Goal: Task Accomplishment & Management: Complete application form

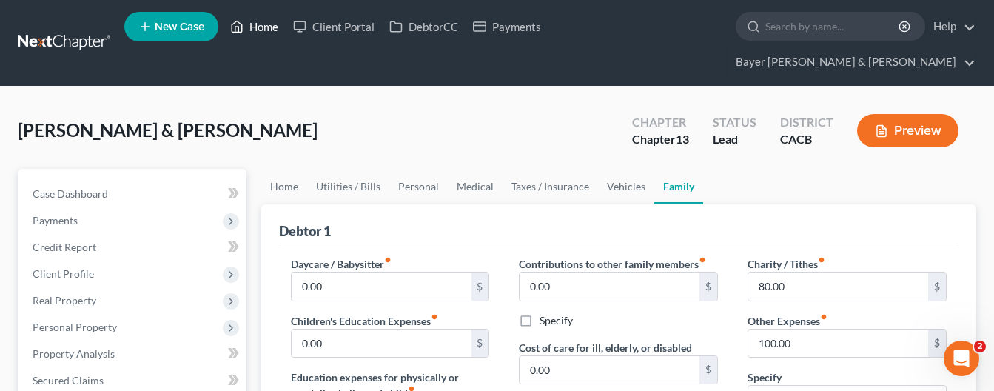
click at [266, 34] on link "Home" at bounding box center [254, 26] width 63 height 27
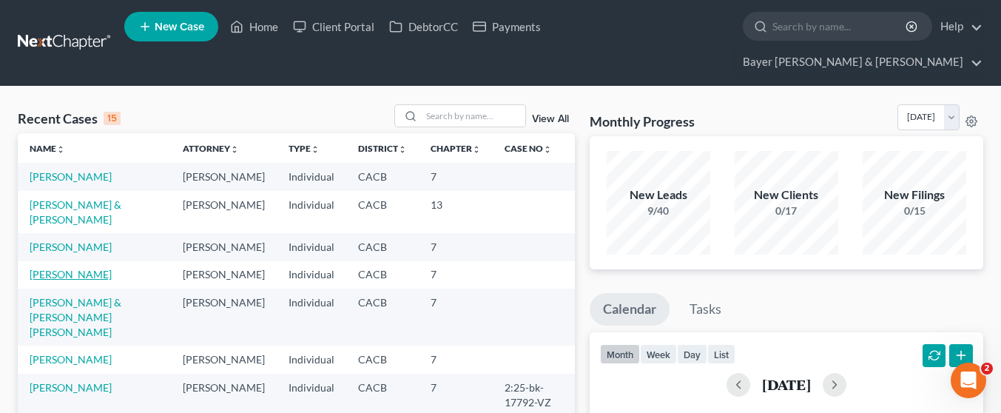
click at [52, 280] on link "[PERSON_NAME]" at bounding box center [71, 274] width 82 height 13
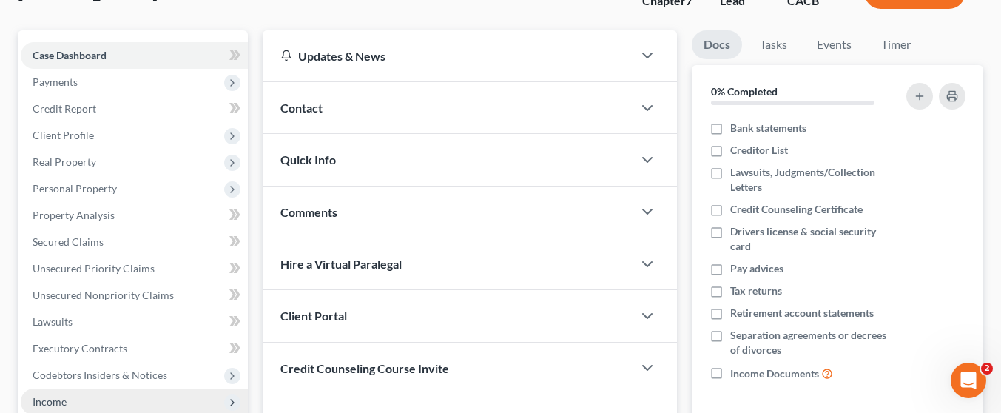
scroll to position [148, 0]
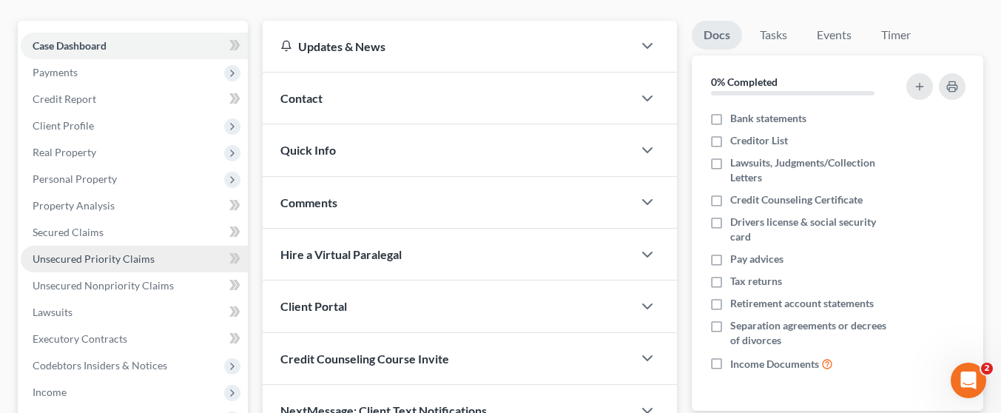
click at [154, 246] on link "Unsecured Priority Claims" at bounding box center [134, 259] width 227 height 27
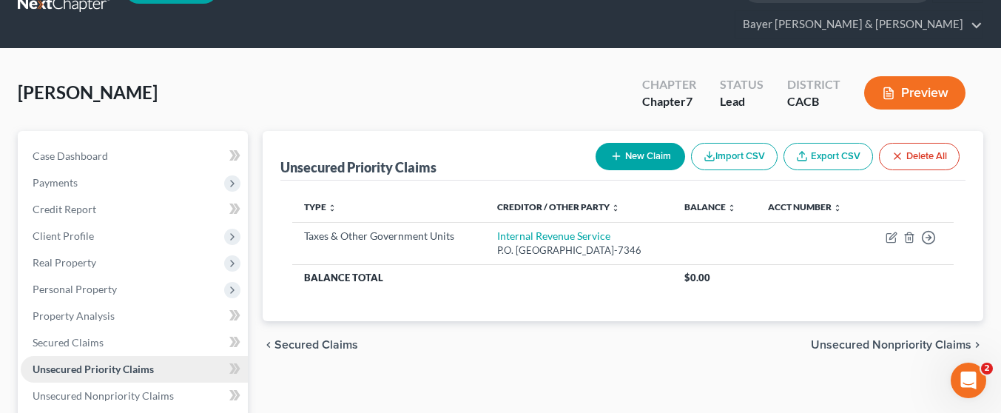
scroll to position [74, 0]
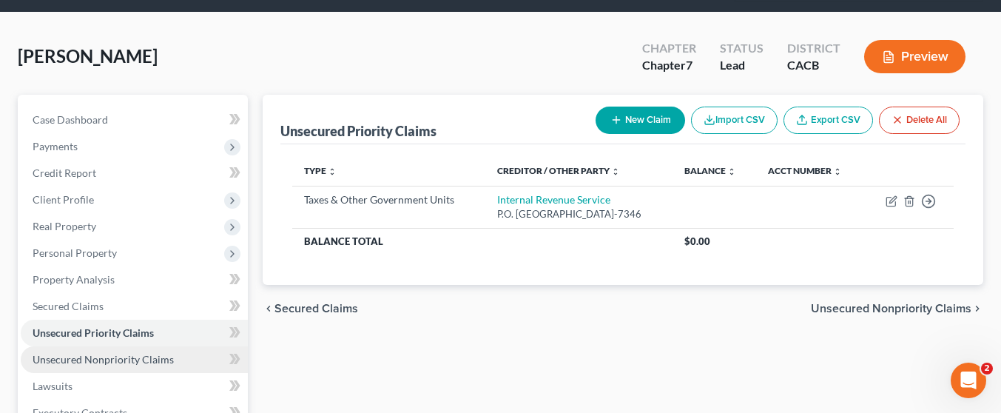
click at [135, 353] on span "Unsecured Nonpriority Claims" at bounding box center [103, 359] width 141 height 13
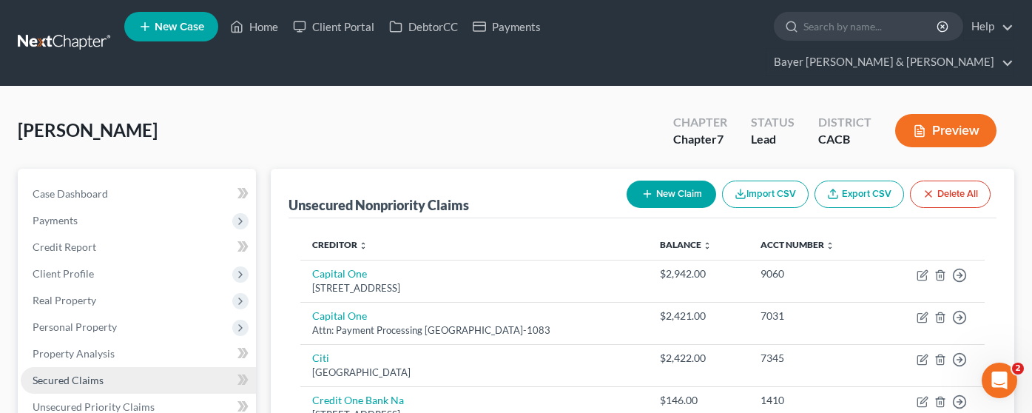
click at [122, 367] on link "Secured Claims" at bounding box center [138, 380] width 235 height 27
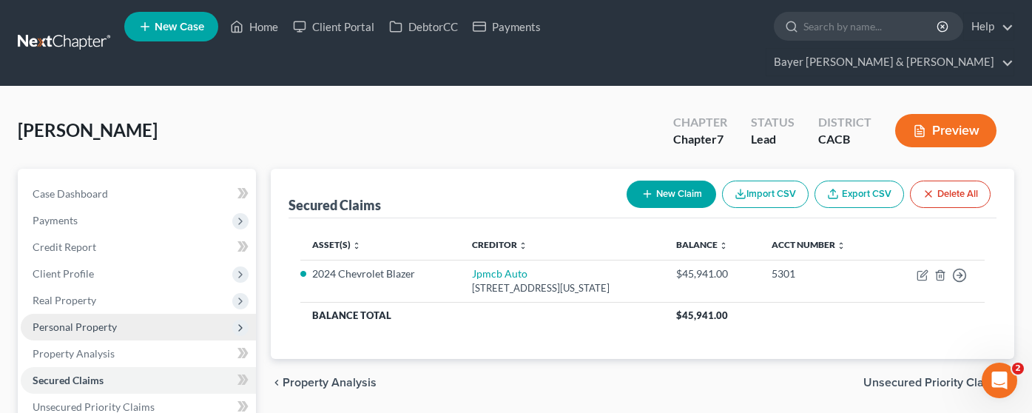
click at [117, 314] on span "Personal Property" at bounding box center [138, 327] width 235 height 27
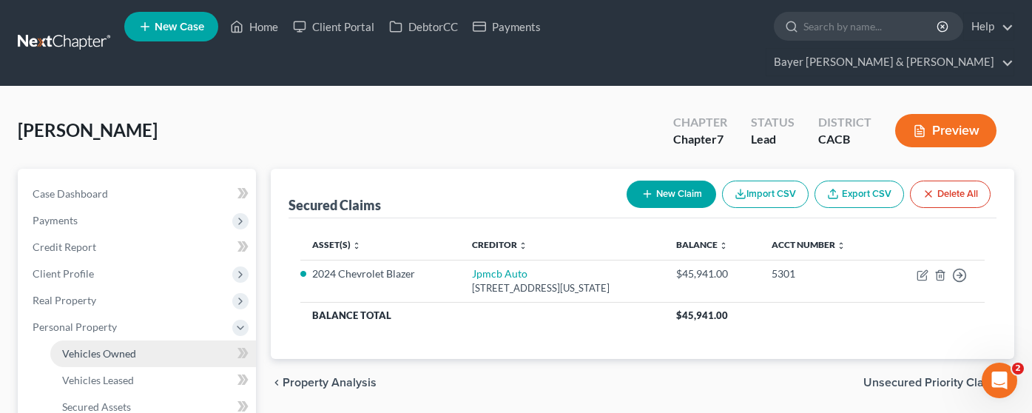
click at [141, 340] on link "Vehicles Owned" at bounding box center [153, 353] width 206 height 27
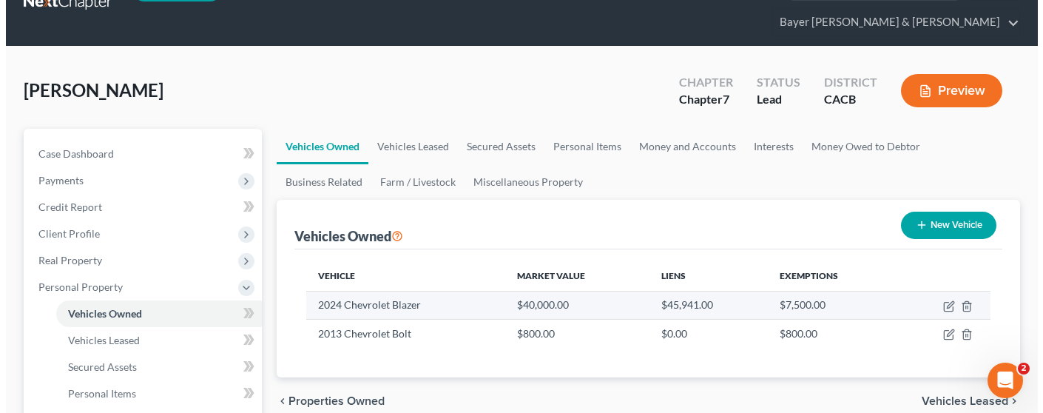
scroll to position [75, 0]
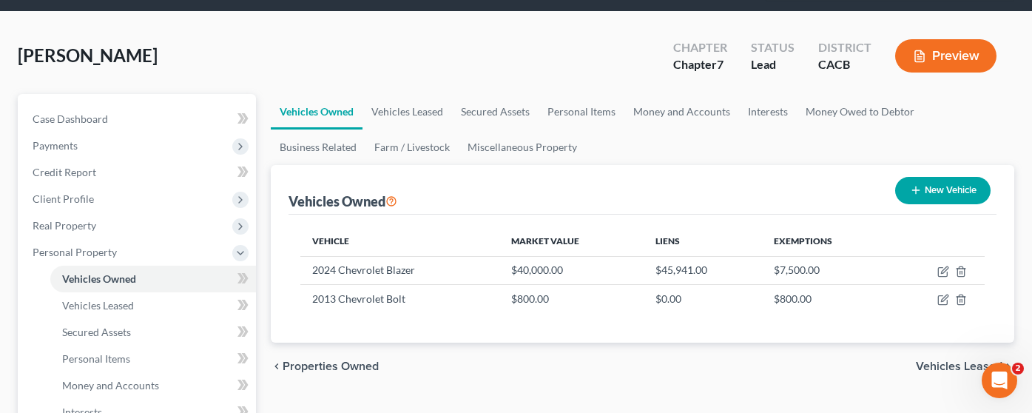
click at [955, 39] on button "Preview" at bounding box center [945, 55] width 101 height 33
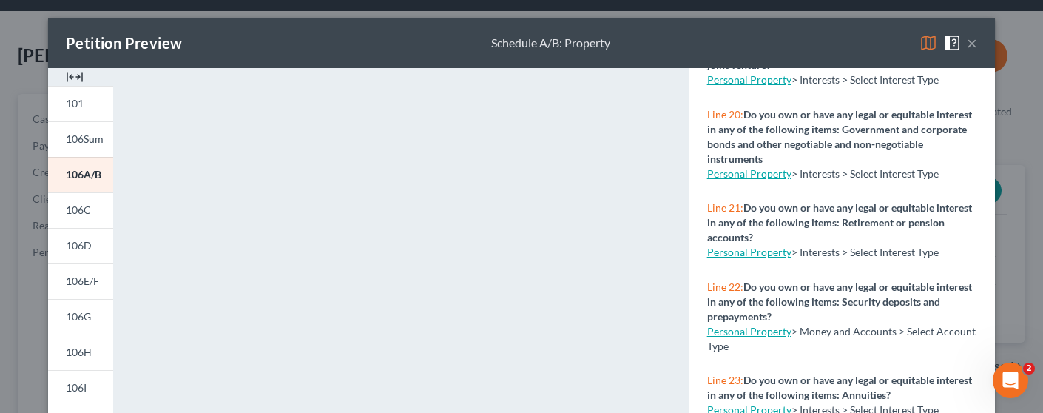
scroll to position [1887, 0]
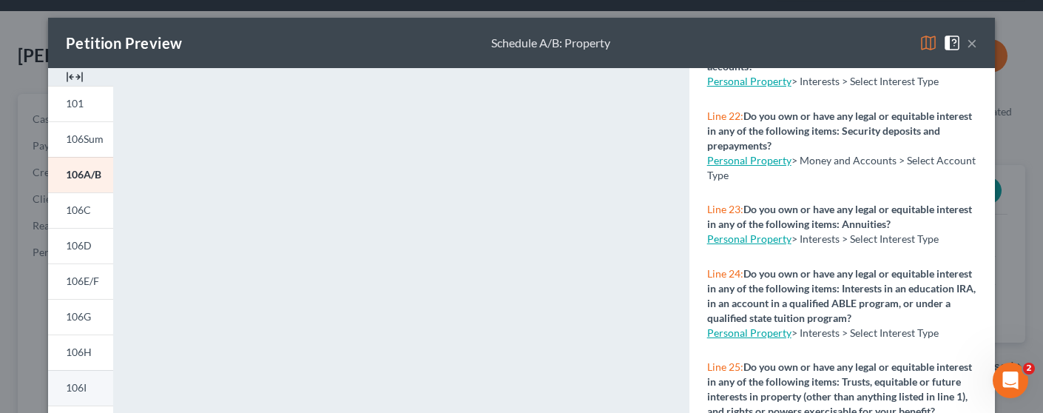
click at [91, 380] on link "106I" at bounding box center [80, 388] width 65 height 36
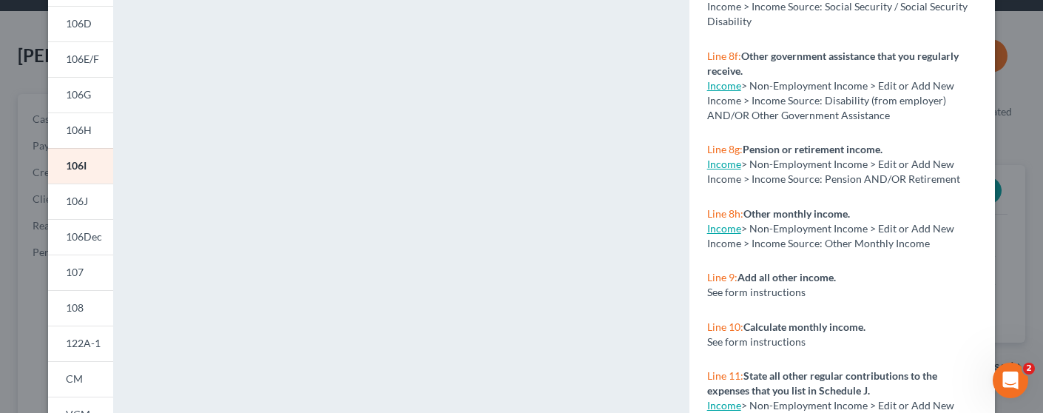
scroll to position [408, 0]
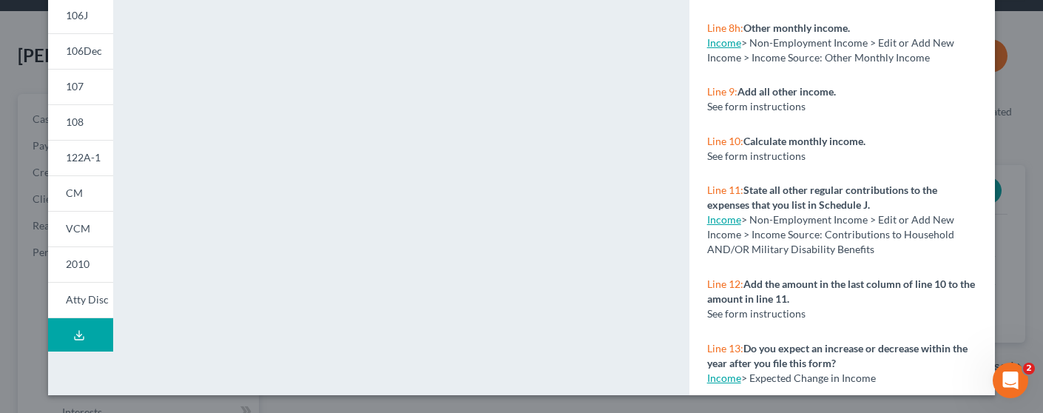
click at [90, 324] on button "Download Draft" at bounding box center [80, 334] width 65 height 33
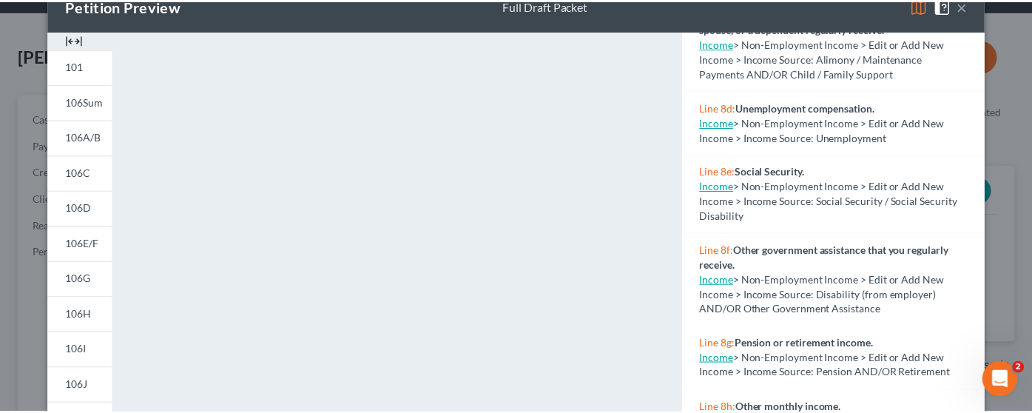
scroll to position [1193, 0]
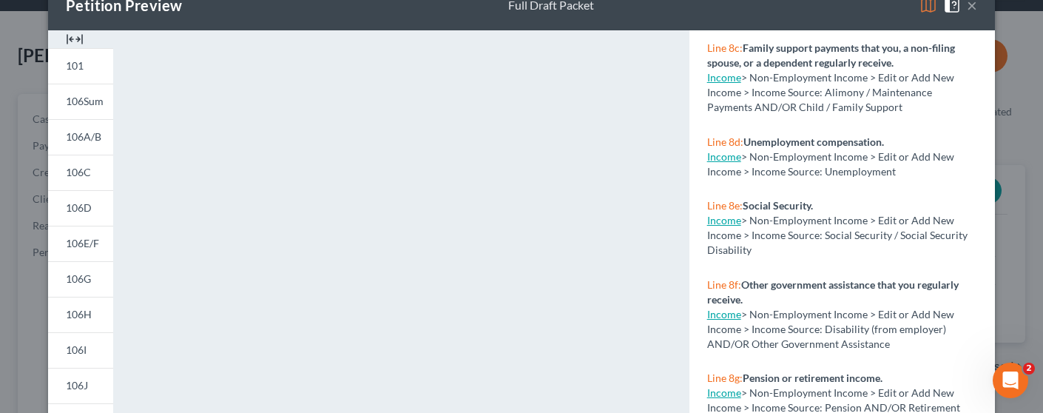
click at [969, 5] on button "×" at bounding box center [972, 5] width 10 height 18
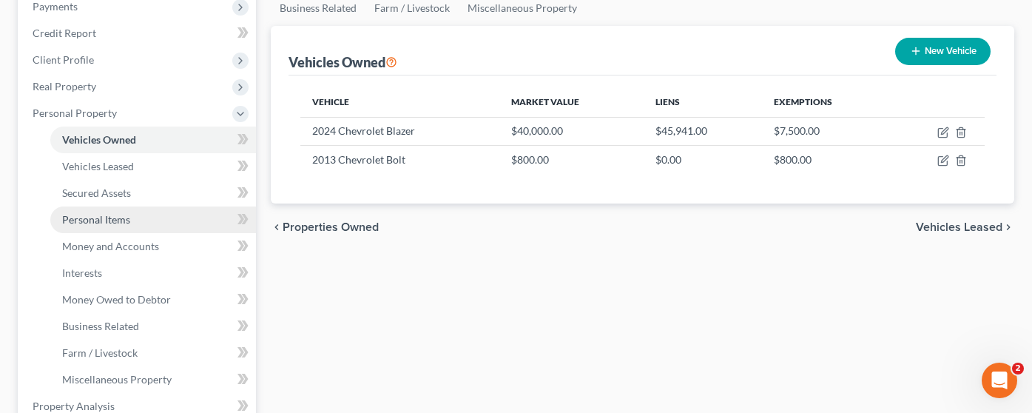
scroll to position [222, 0]
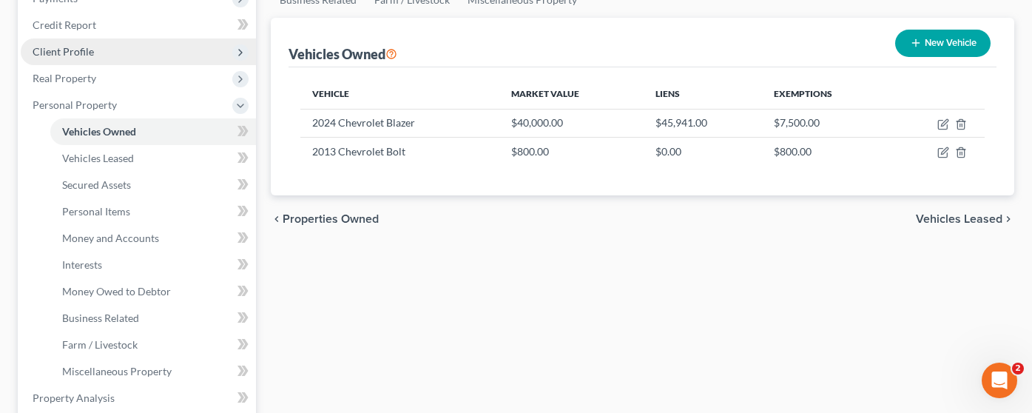
click at [135, 38] on span "Client Profile" at bounding box center [138, 51] width 235 height 27
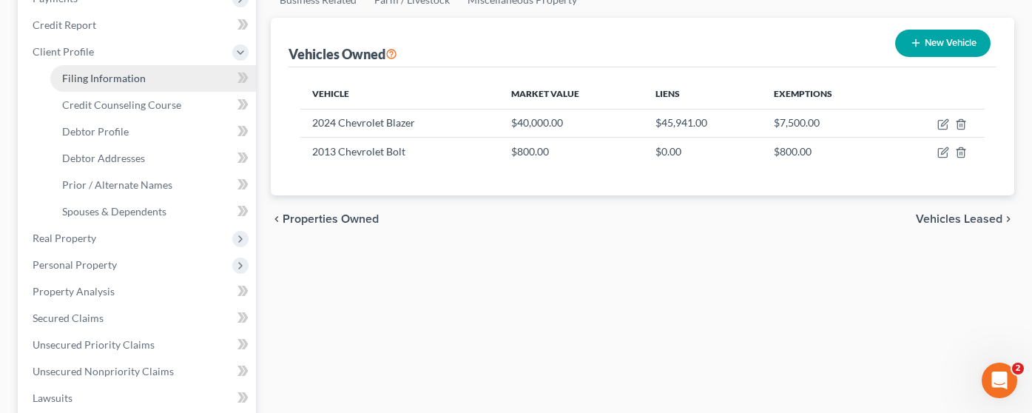
click at [178, 65] on link "Filing Information" at bounding box center [153, 78] width 206 height 27
select select "1"
select select "0"
select select "4"
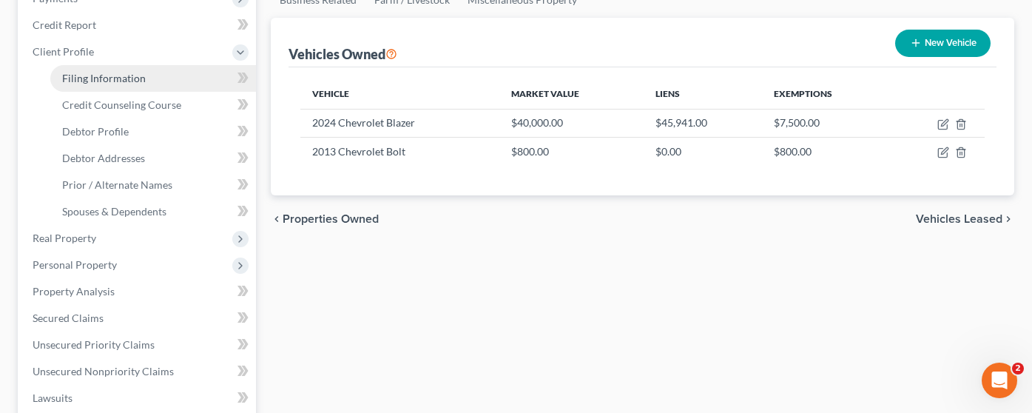
select select "0"
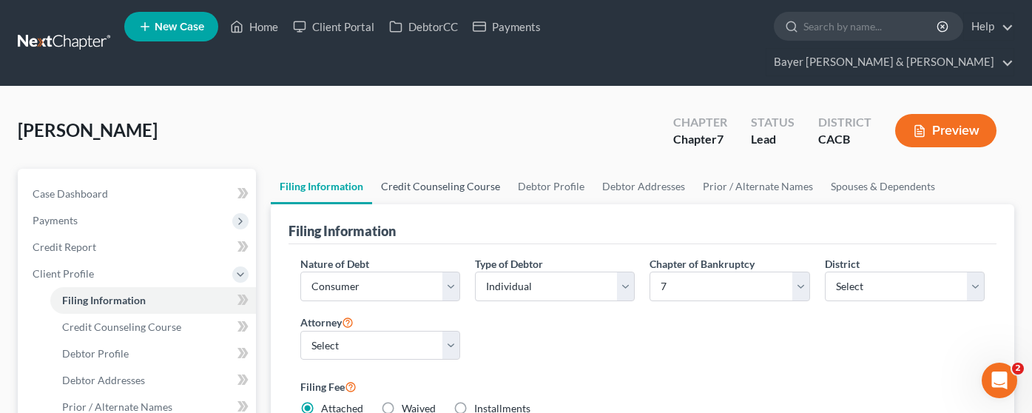
click at [439, 169] on link "Credit Counseling Course" at bounding box center [440, 187] width 137 height 36
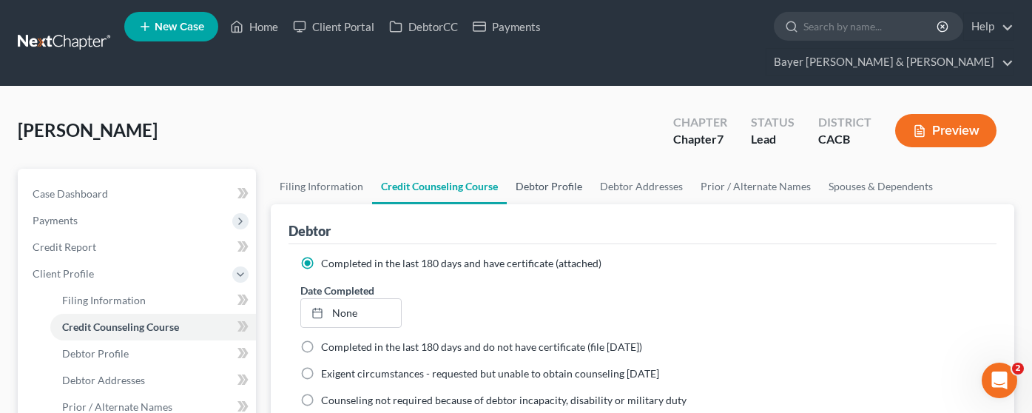
click at [551, 169] on link "Debtor Profile" at bounding box center [549, 187] width 84 height 36
select select "3"
select select "2"
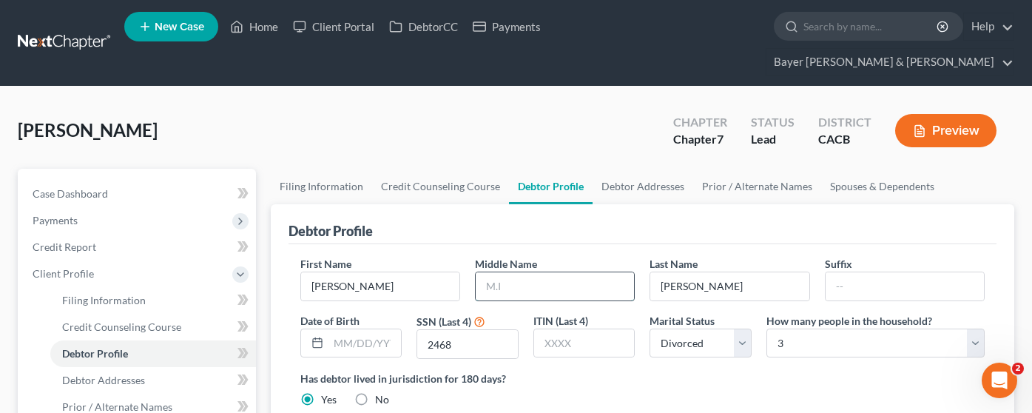
click at [590, 272] on input "text" at bounding box center [555, 286] width 158 height 28
type input "[PERSON_NAME]"
click at [616, 371] on div "Has debtor lived in jurisdiction for 180 days? Yes No Debtor must reside in jur…" at bounding box center [642, 389] width 684 height 36
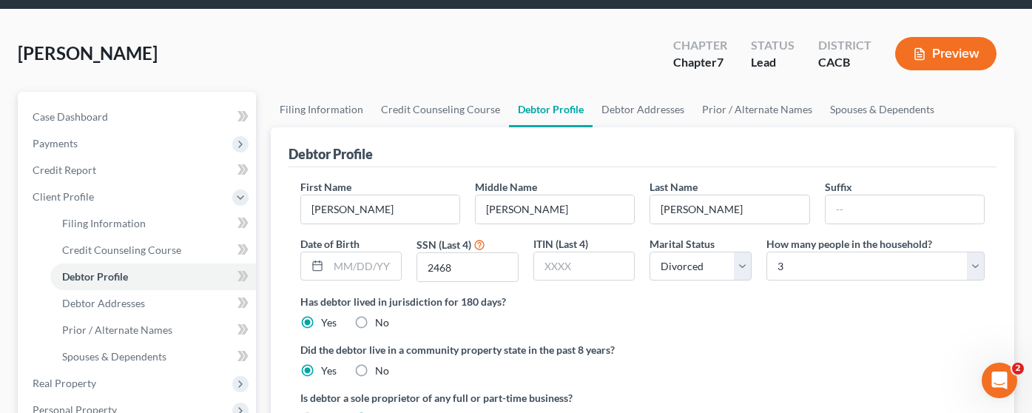
scroll to position [74, 0]
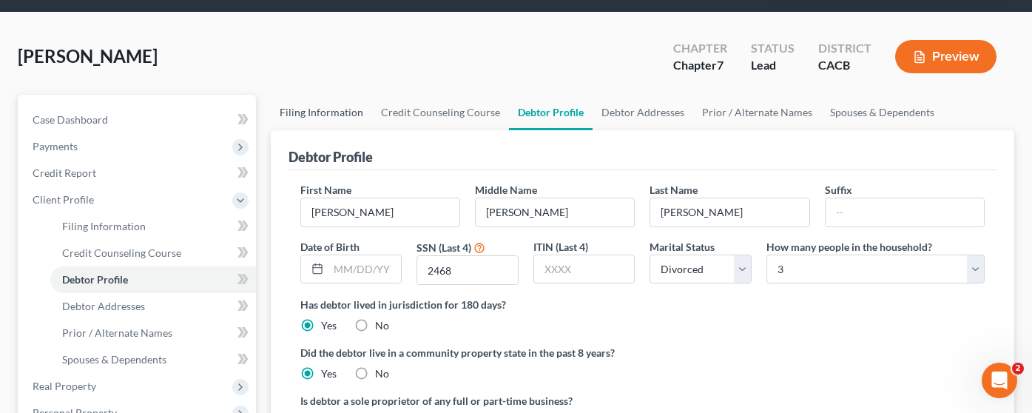
click at [348, 95] on link "Filing Information" at bounding box center [321, 113] width 101 height 36
select select "1"
select select "0"
select select "7"
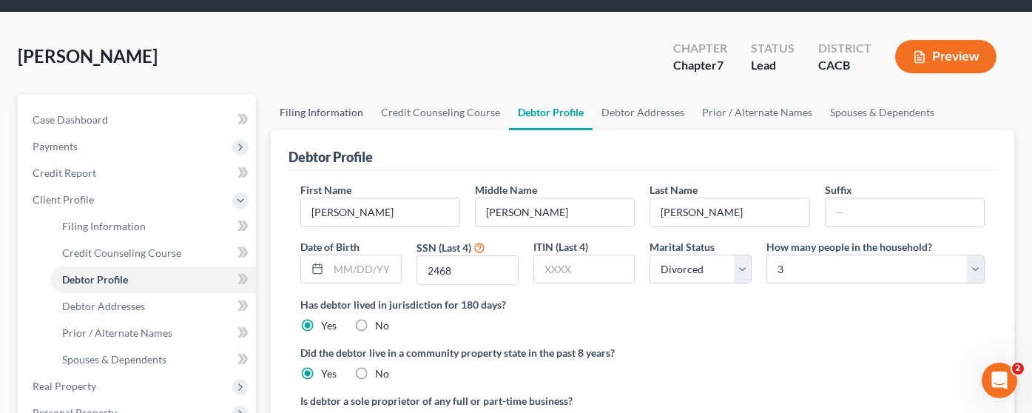
select select "1"
select select "4"
select select "0"
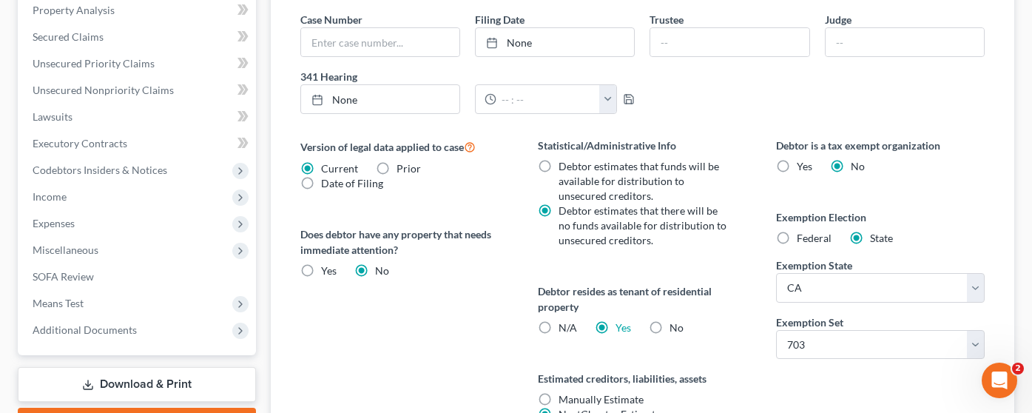
scroll to position [329, 0]
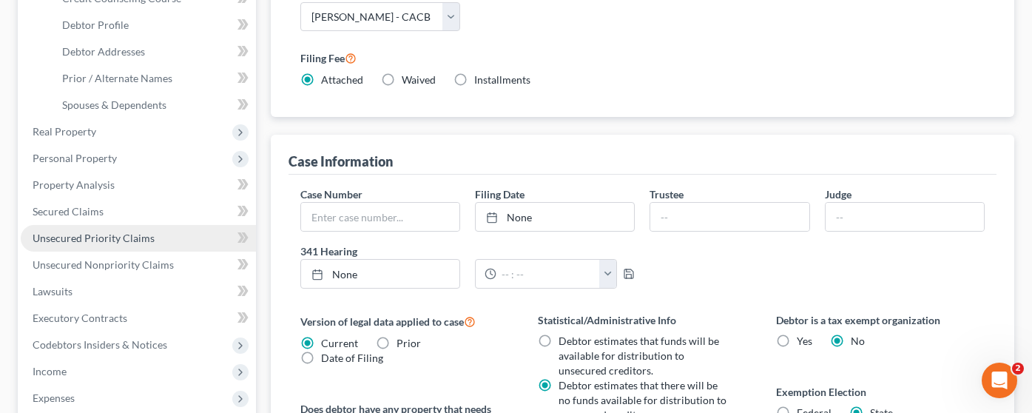
click at [145, 232] on span "Unsecured Priority Claims" at bounding box center [94, 238] width 122 height 13
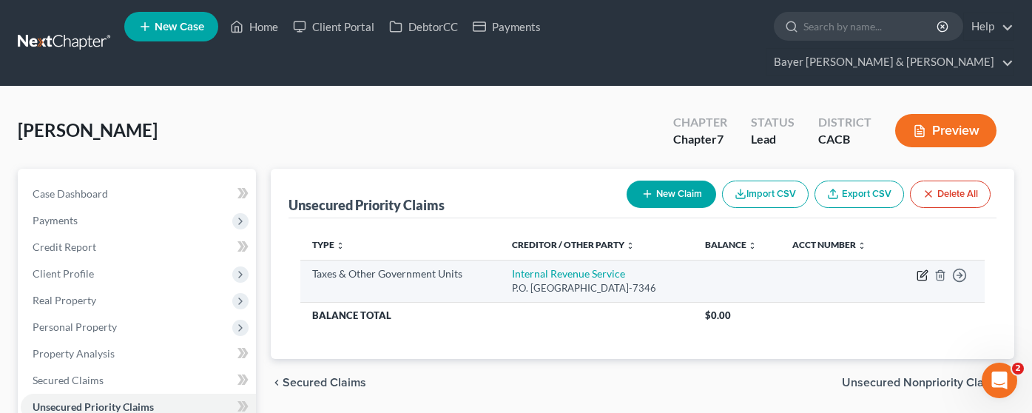
click at [923, 269] on icon "button" at bounding box center [923, 275] width 12 height 12
select select "0"
select select "39"
select select "0"
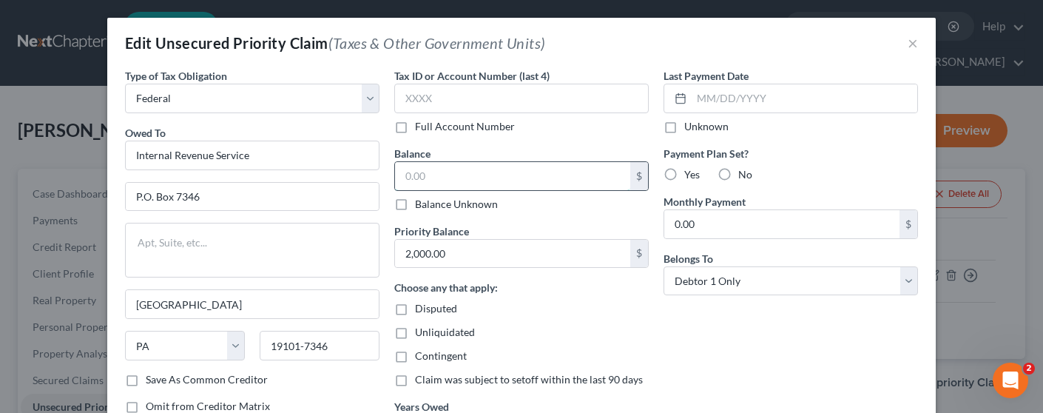
click at [432, 184] on input "text" at bounding box center [512, 176] width 235 height 28
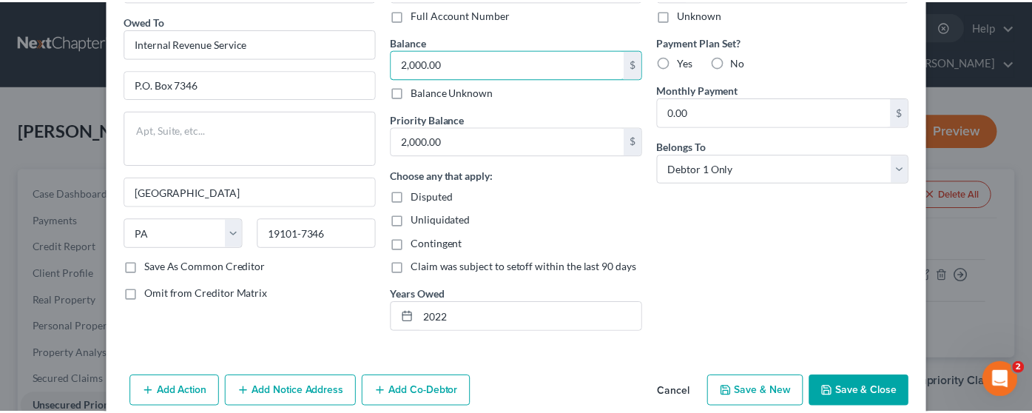
scroll to position [148, 0]
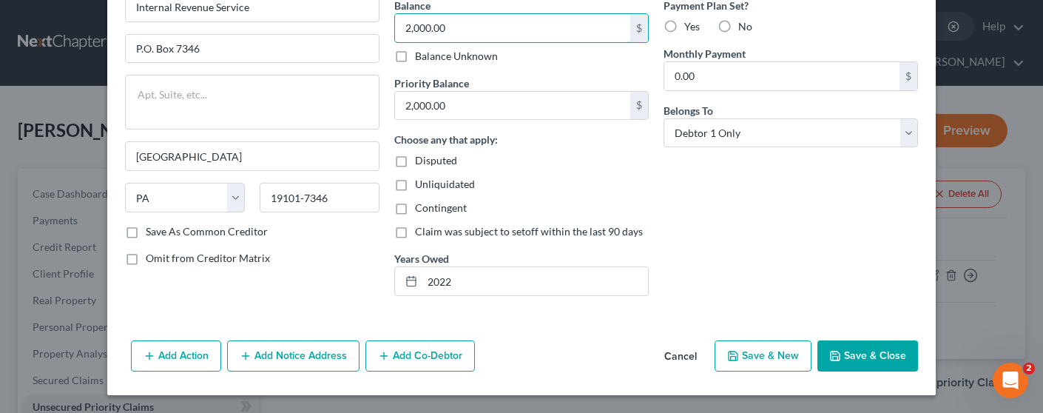
type input "2,000.00"
click at [478, 338] on div "Add Action Add Notice Address Add Co-Debtor Cancel Save & New Save & Close" at bounding box center [521, 358] width 829 height 49
click at [869, 355] on button "Save & Close" at bounding box center [868, 355] width 101 height 31
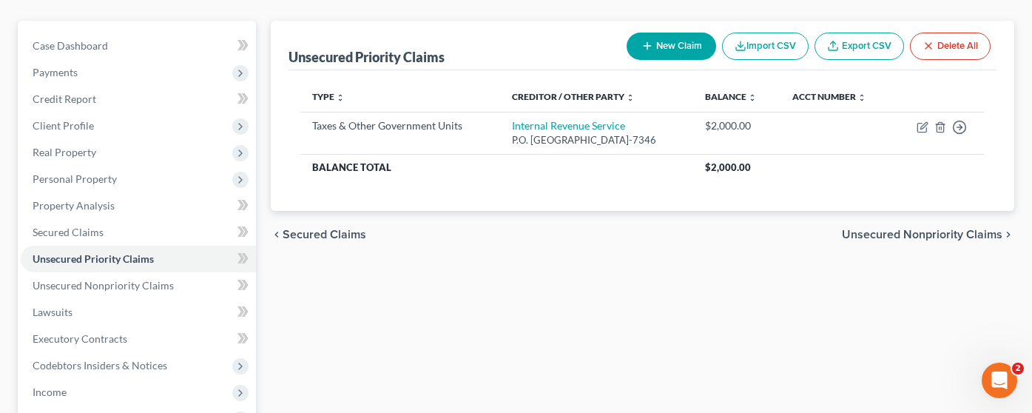
click at [681, 33] on button "New Claim" at bounding box center [672, 46] width 90 height 27
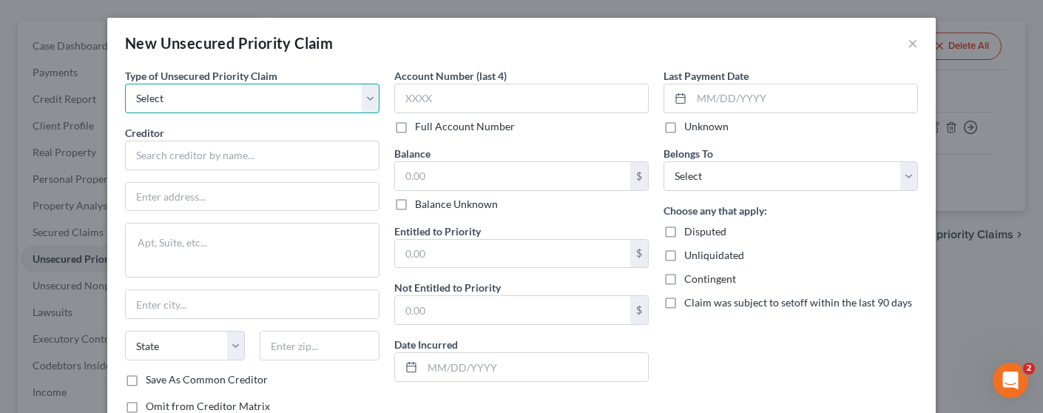
click at [279, 95] on select "Select Taxes & Other Government Units Domestic Support Obligations Extensions o…" at bounding box center [252, 99] width 255 height 30
select select "1"
click at [125, 84] on select "Select Taxes & Other Government Units Domestic Support Obligations Extensions o…" at bounding box center [252, 99] width 255 height 30
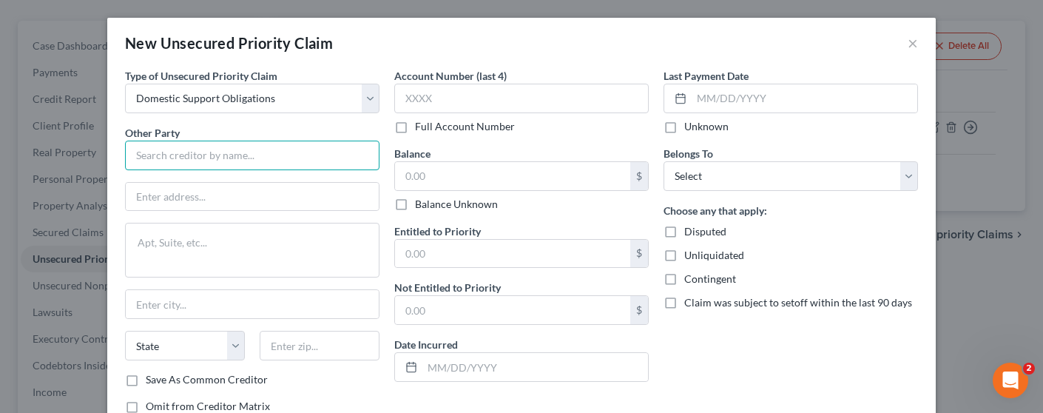
click at [263, 152] on input "text" at bounding box center [252, 156] width 255 height 30
type input "e"
type input "[PERSON_NAME]"
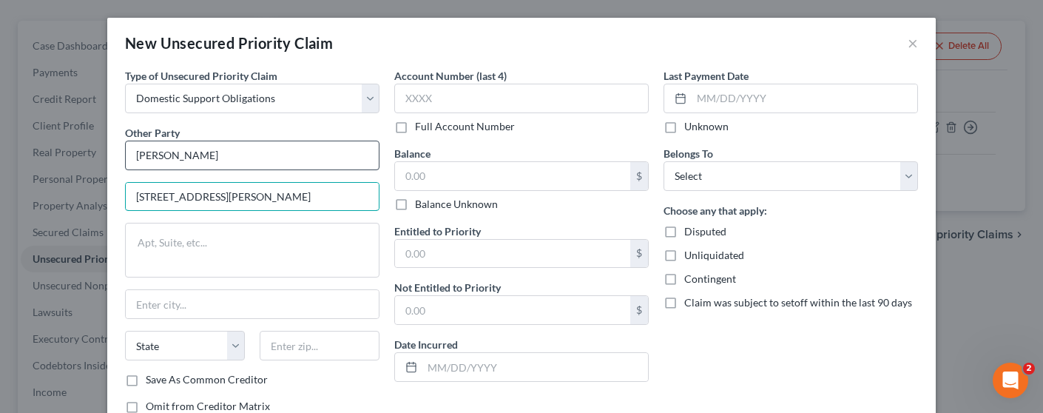
type input "[STREET_ADDRESS][PERSON_NAME]"
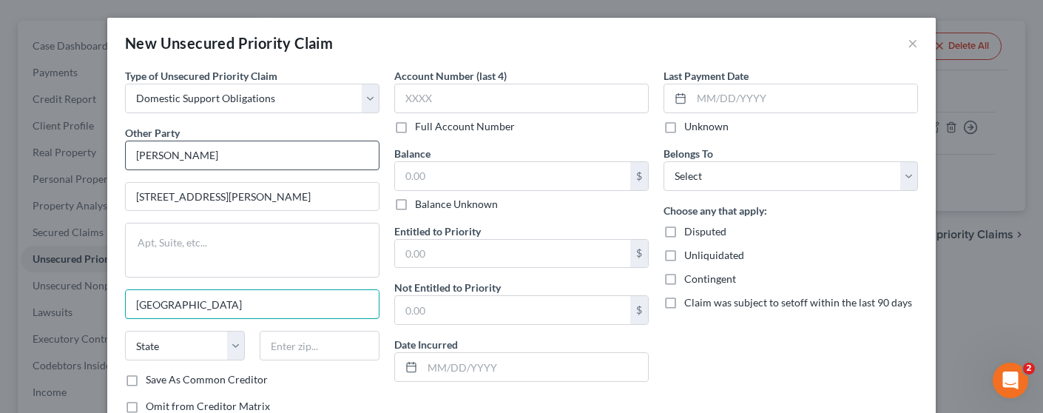
type input "[GEOGRAPHIC_DATA]"
select select "4"
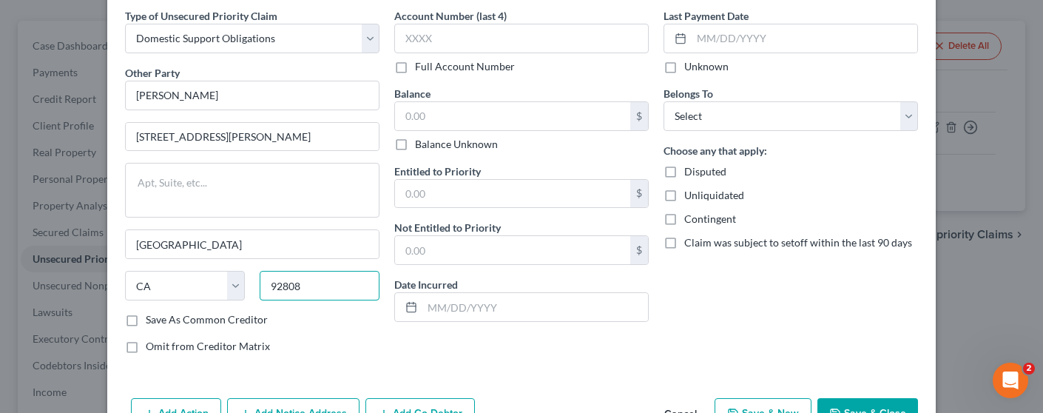
scroll to position [106, 0]
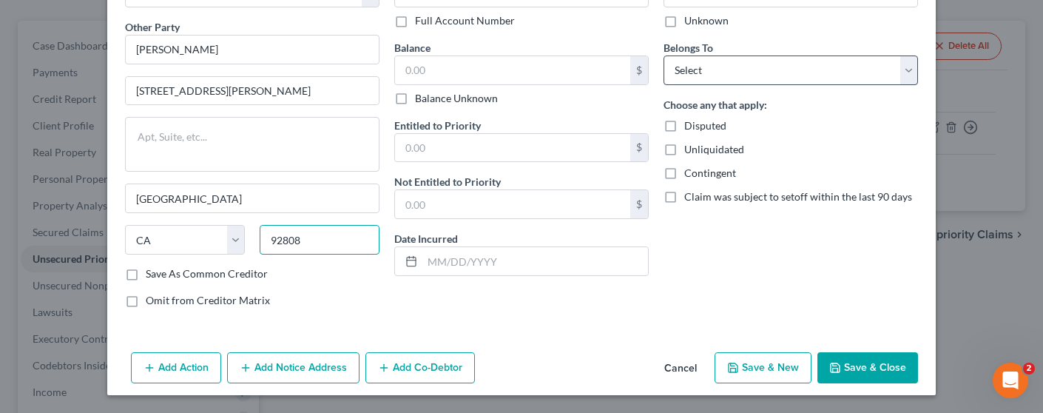
type input "92808"
drag, startPoint x: 772, startPoint y: 68, endPoint x: 770, endPoint y: 76, distance: 8.4
click at [772, 68] on select "Select Debtor 1 Only Debtor 2 Only Debtor 1 And Debtor 2 Only At Least One Of T…" at bounding box center [791, 70] width 255 height 30
select select "0"
click at [664, 55] on select "Select Debtor 1 Only Debtor 2 Only Debtor 1 And Debtor 2 Only At Least One Of T…" at bounding box center [791, 70] width 255 height 30
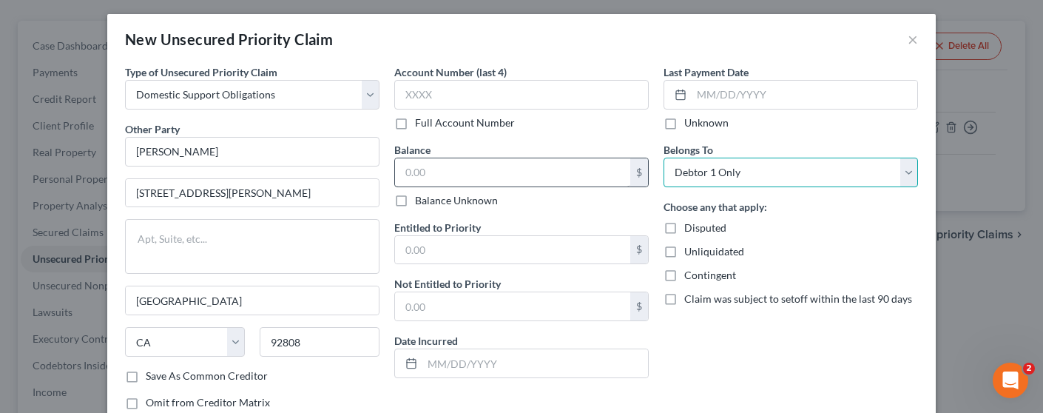
scroll to position [0, 0]
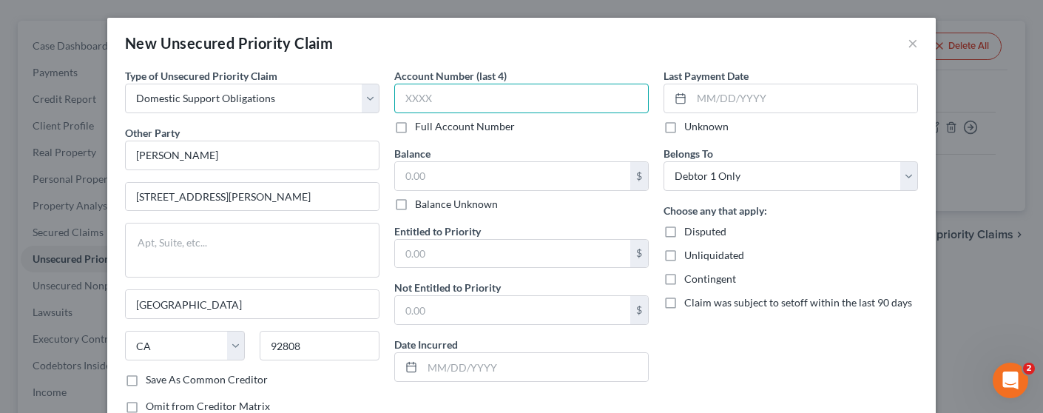
click at [482, 100] on input "text" at bounding box center [521, 99] width 255 height 30
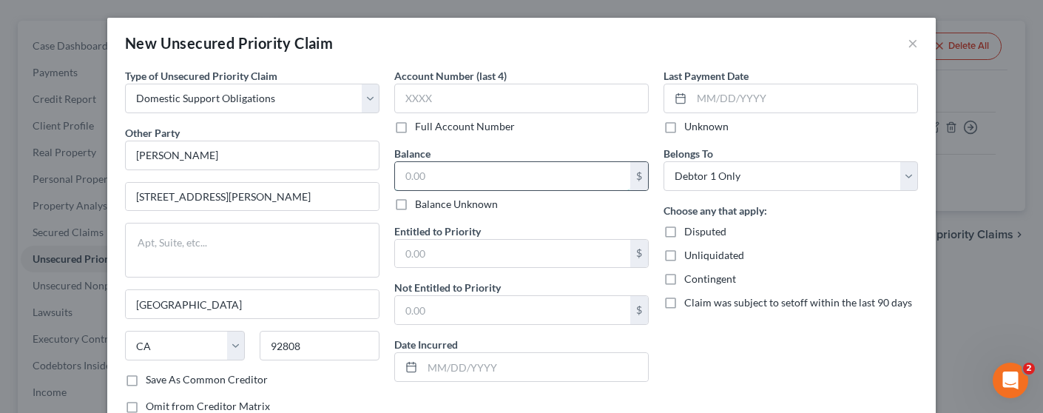
click at [451, 169] on input "text" at bounding box center [512, 176] width 235 height 28
type input "6,000.00"
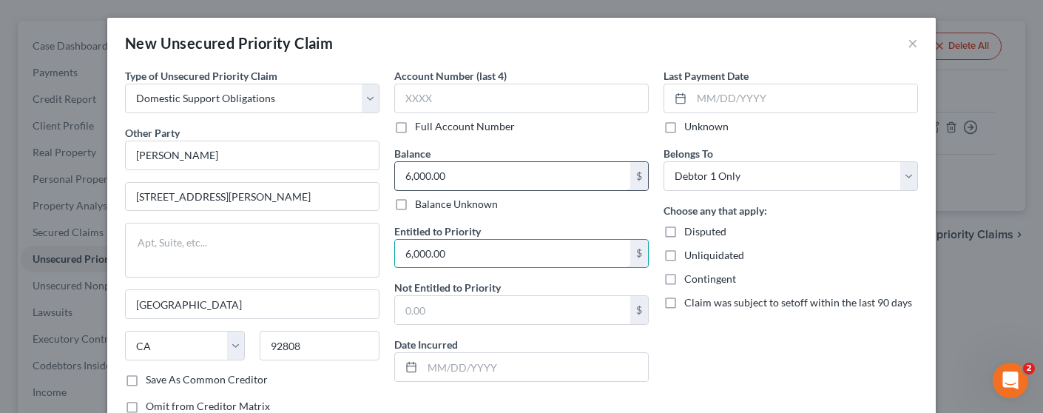
type input "6,000.00"
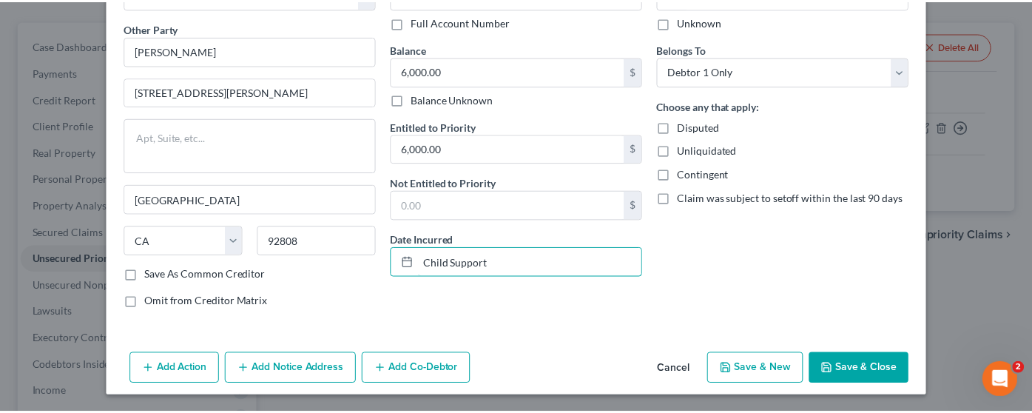
scroll to position [106, 0]
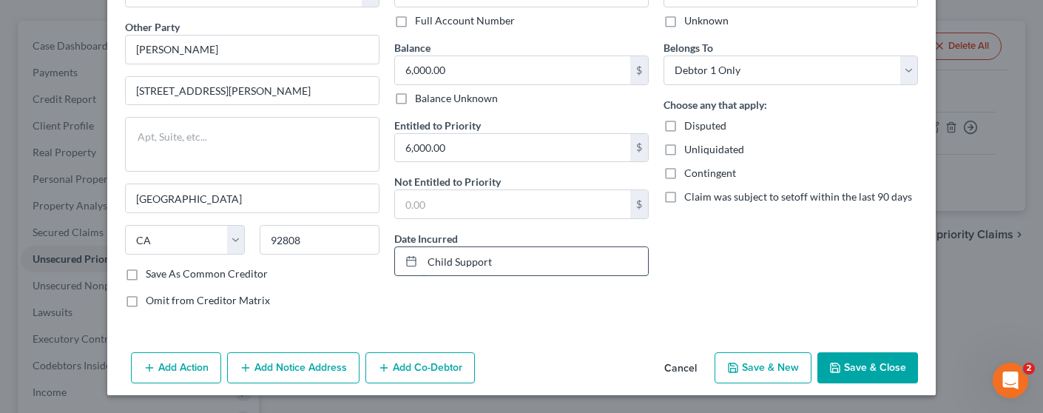
click at [422, 258] on input "Child Support" at bounding box center [535, 261] width 226 height 28
type input "2025/Child Support"
click at [316, 82] on input "[STREET_ADDRESS][PERSON_NAME]" at bounding box center [252, 91] width 253 height 28
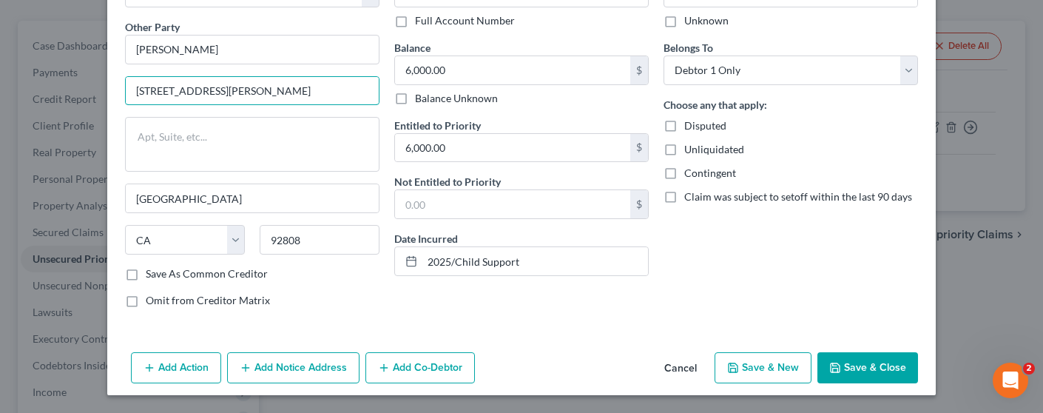
type input "[STREET_ADDRESS][PERSON_NAME]"
click at [877, 361] on button "Save & Close" at bounding box center [868, 367] width 101 height 31
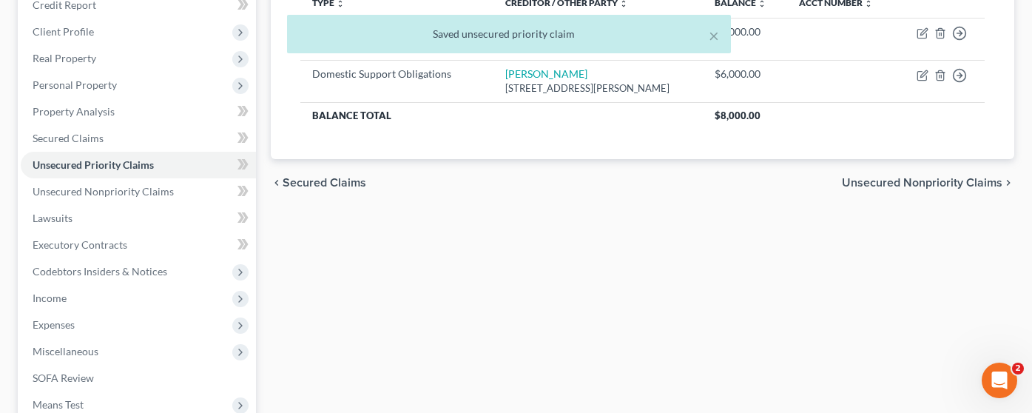
scroll to position [296, 0]
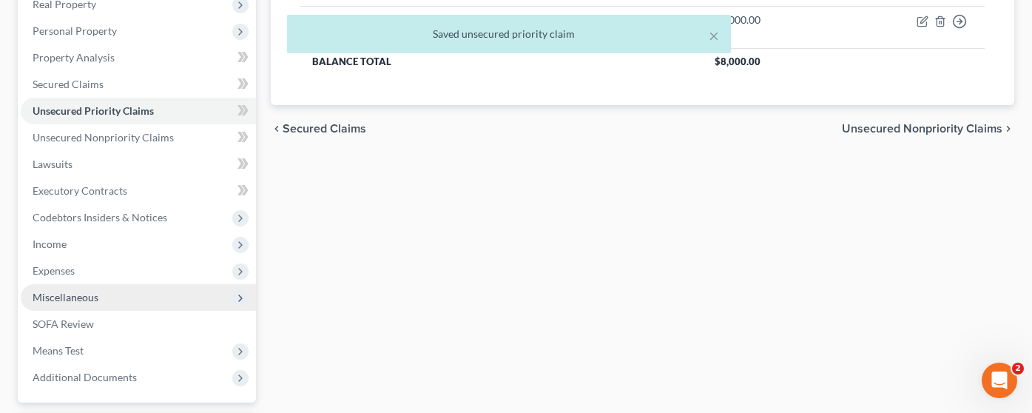
click at [92, 291] on span "Miscellaneous" at bounding box center [66, 297] width 66 height 13
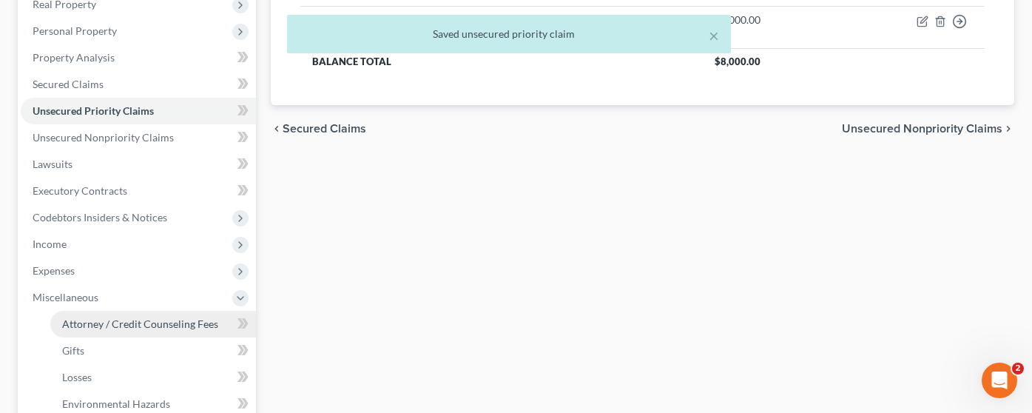
click at [132, 317] on span "Attorney / Credit Counseling Fees" at bounding box center [140, 323] width 156 height 13
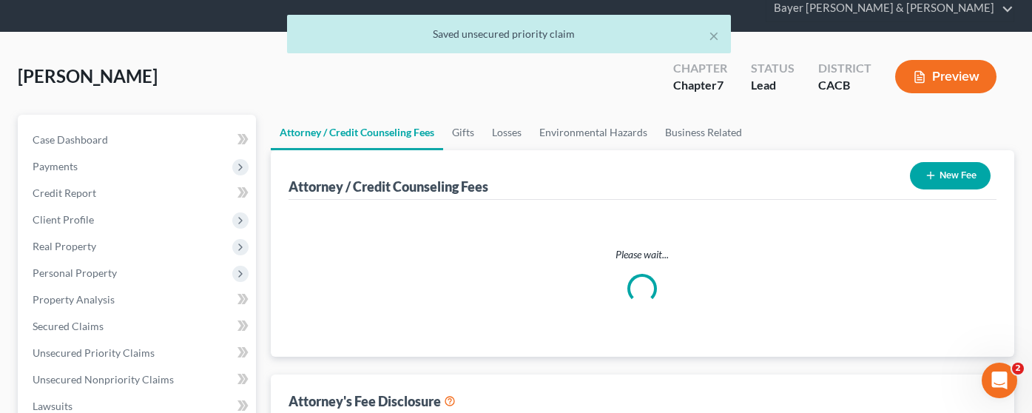
select select "2"
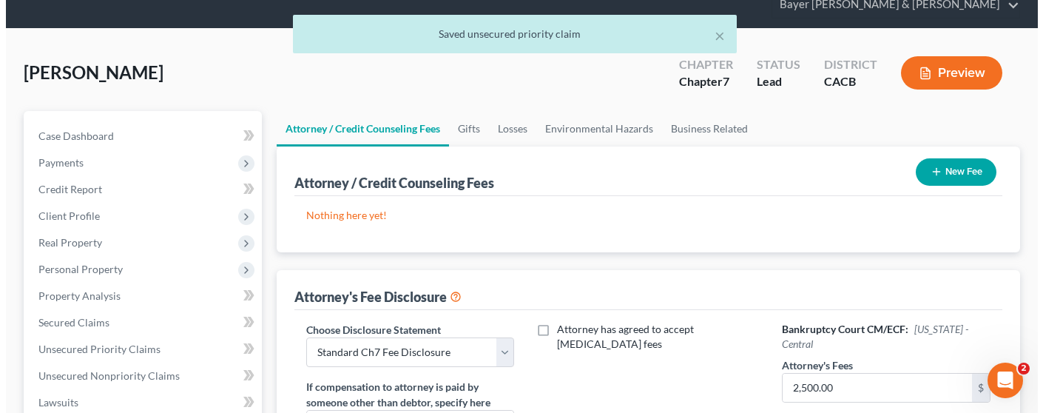
scroll to position [148, 0]
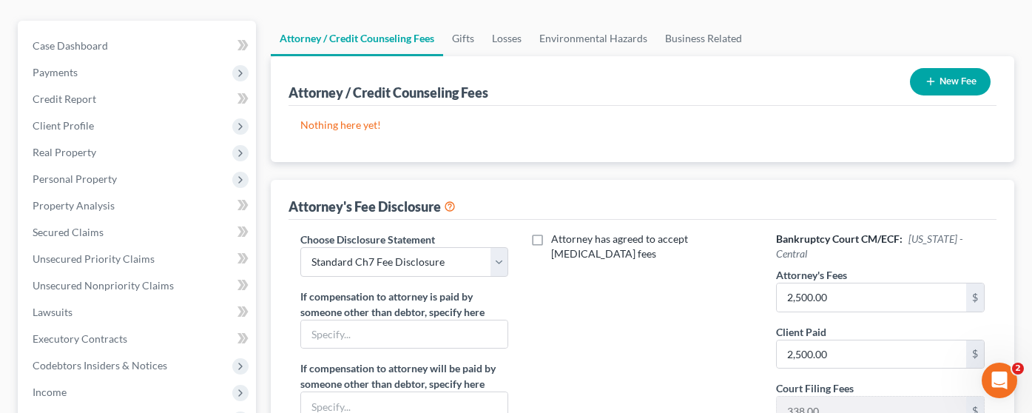
drag, startPoint x: 639, startPoint y: 308, endPoint x: 640, endPoint y: 326, distance: 17.8
click at [639, 308] on div "Attorney has agreed to accept [MEDICAL_DATA] fees" at bounding box center [642, 369] width 238 height 274
click at [957, 68] on button "New Fee" at bounding box center [950, 81] width 81 height 27
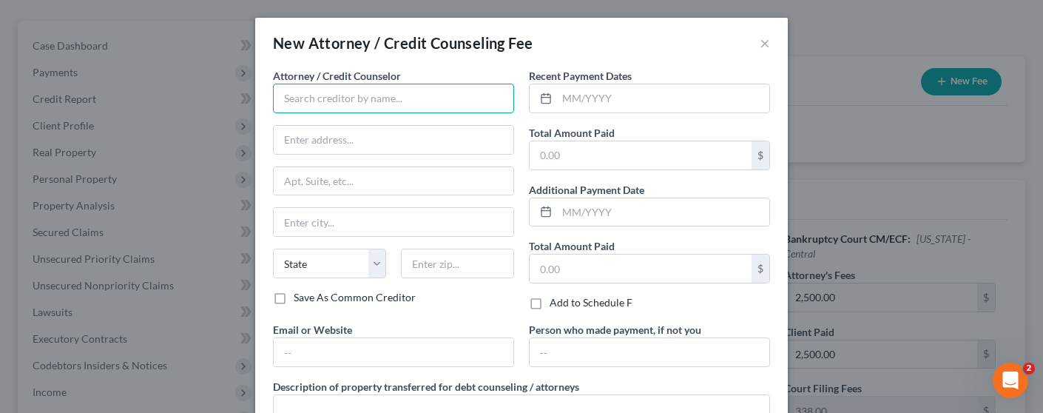
click at [443, 105] on input "text" at bounding box center [393, 99] width 241 height 30
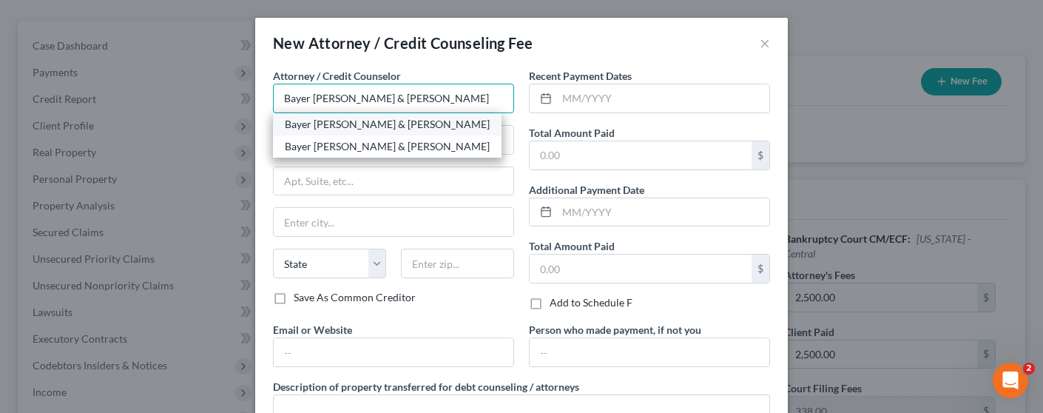
type input "Bayer [PERSON_NAME] & [PERSON_NAME]"
click at [378, 132] on div "Bayer [PERSON_NAME] & [PERSON_NAME]" at bounding box center [387, 124] width 229 height 22
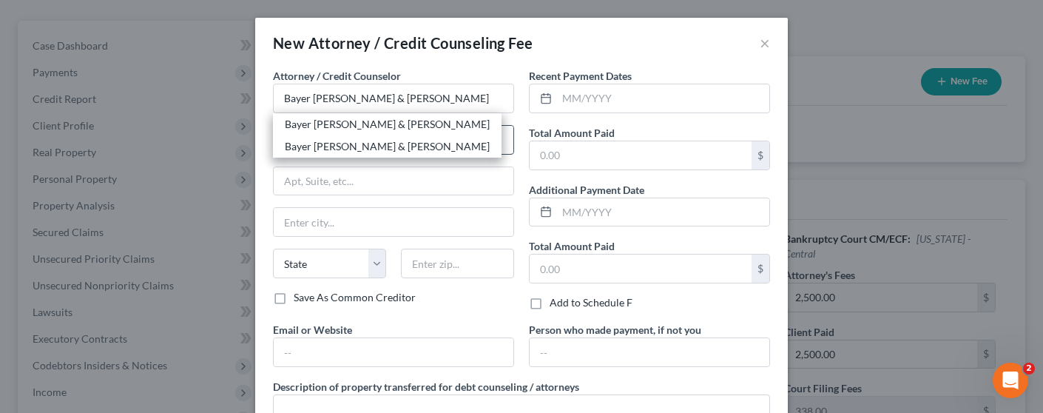
type input "[STREET_ADDRESS]"
type input "Suite 1900"
type input "[GEOGRAPHIC_DATA]"
select select "4"
type input "90017"
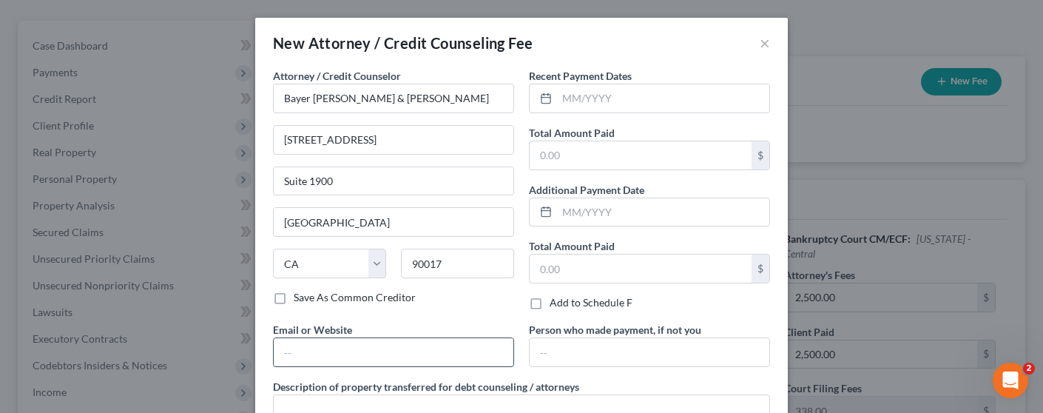
click at [366, 346] on input "text" at bounding box center [394, 352] width 240 height 28
type input "[PERSON_NAME][EMAIL_ADDRESS][DOMAIN_NAME]"
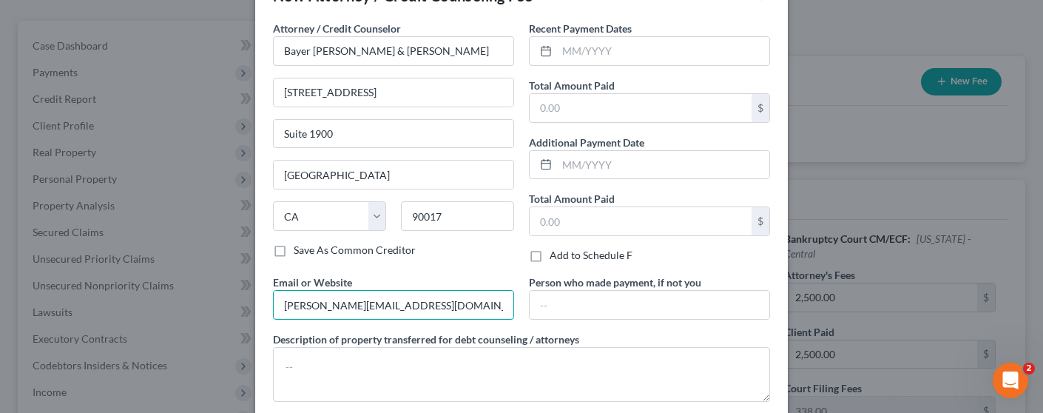
scroll to position [74, 0]
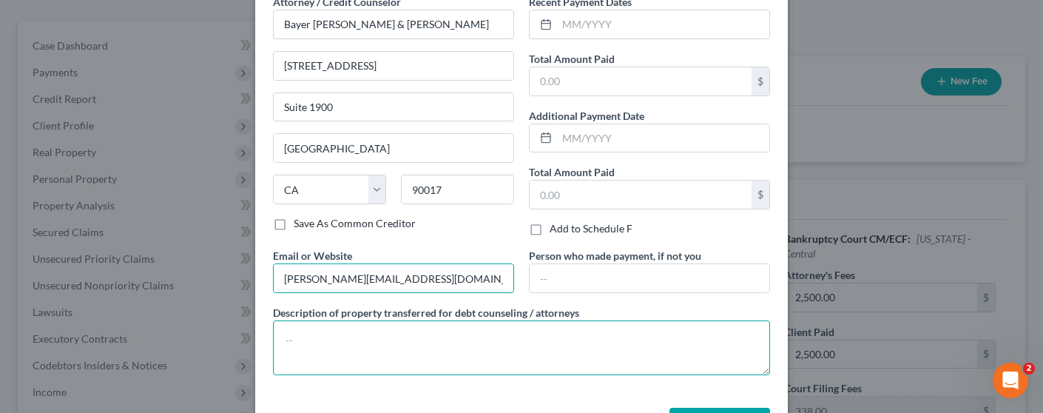
click at [391, 343] on textarea at bounding box center [521, 347] width 497 height 55
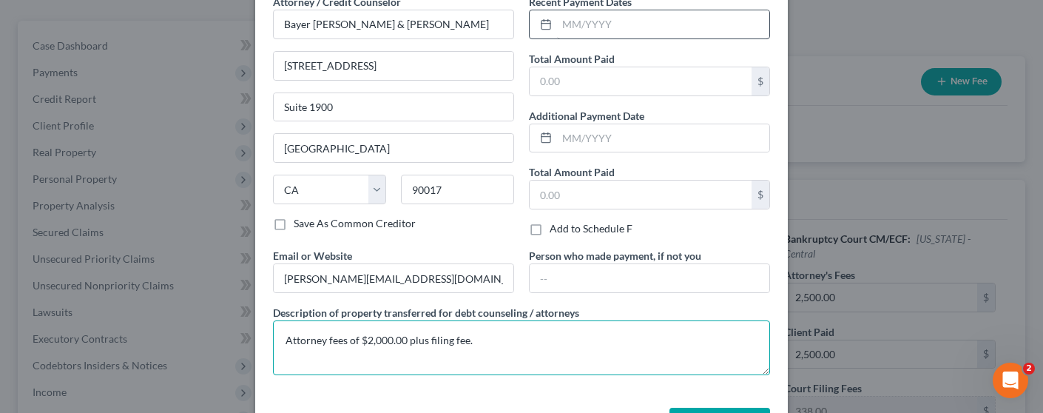
type textarea "Attorney fees of $2,000.00 plus filing fee."
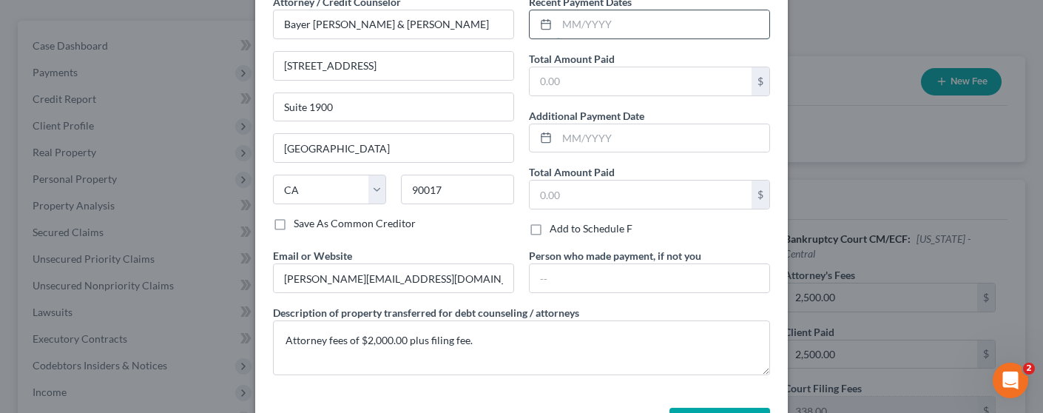
click at [573, 21] on input "text" at bounding box center [663, 24] width 212 height 28
type input "[DATE]"
type input "2,000.00"
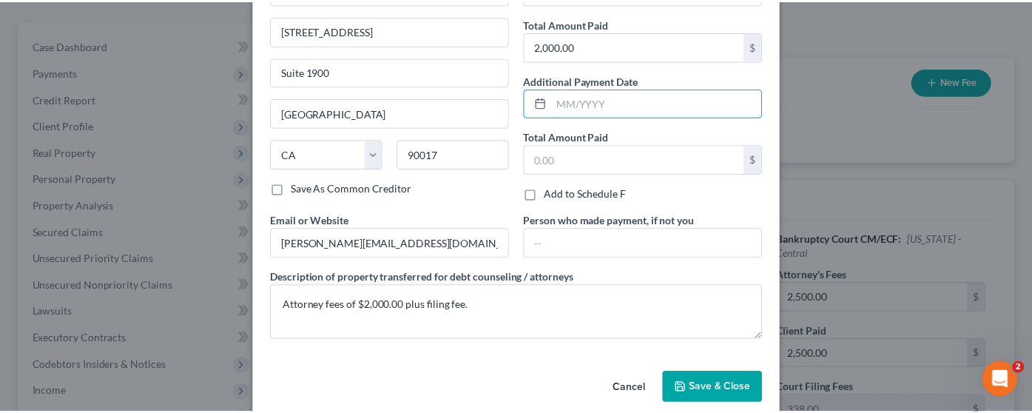
scroll to position [129, 0]
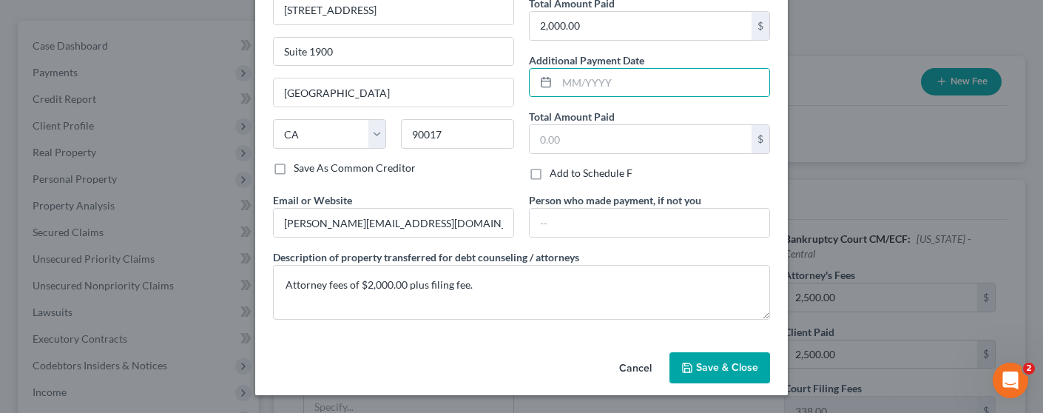
click at [708, 359] on button "Save & Close" at bounding box center [720, 367] width 101 height 31
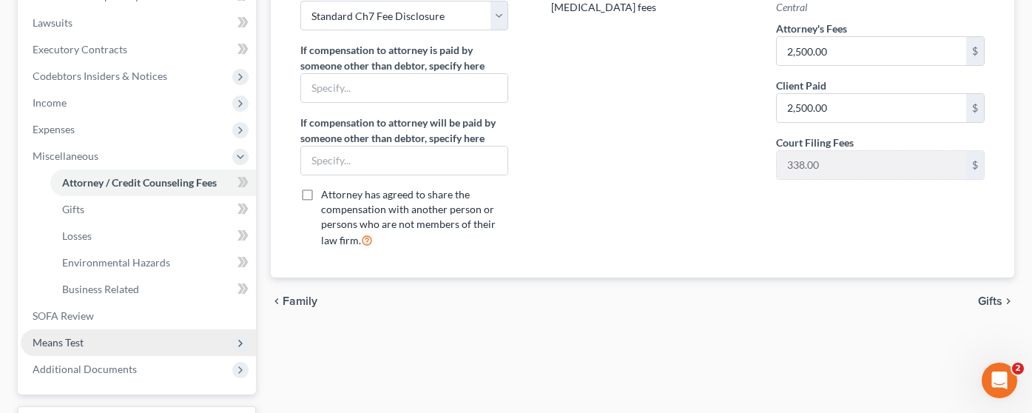
scroll to position [444, 0]
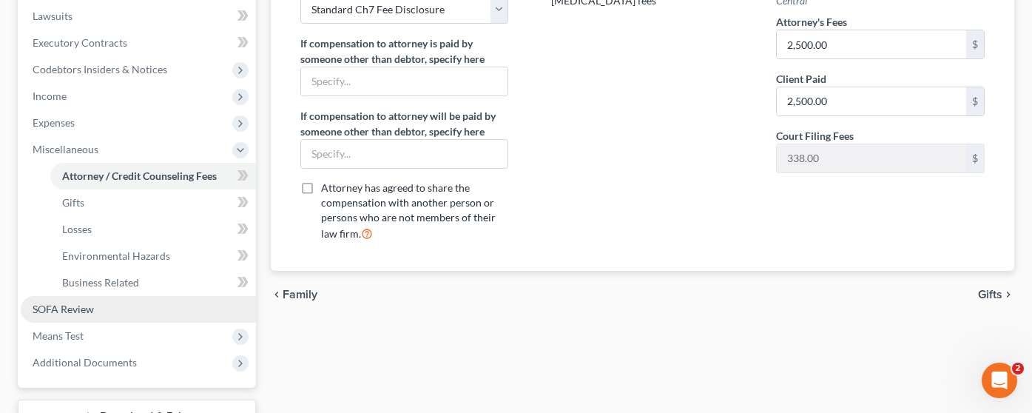
click at [91, 303] on span "SOFA Review" at bounding box center [63, 309] width 61 height 13
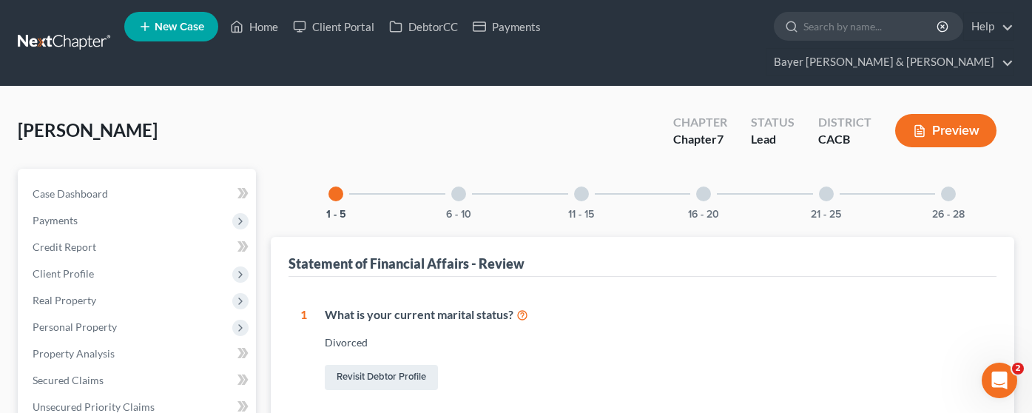
click at [952, 186] on div at bounding box center [948, 193] width 15 height 15
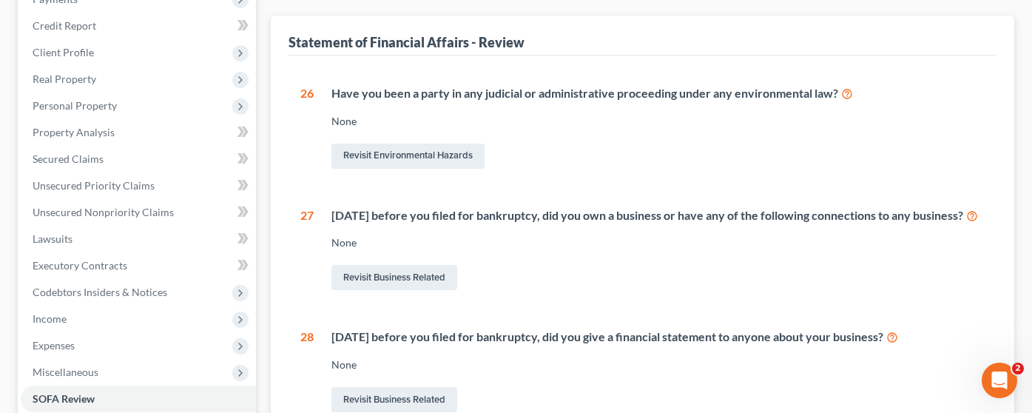
scroll to position [222, 0]
click at [422, 269] on link "Revisit Business Related" at bounding box center [394, 276] width 126 height 25
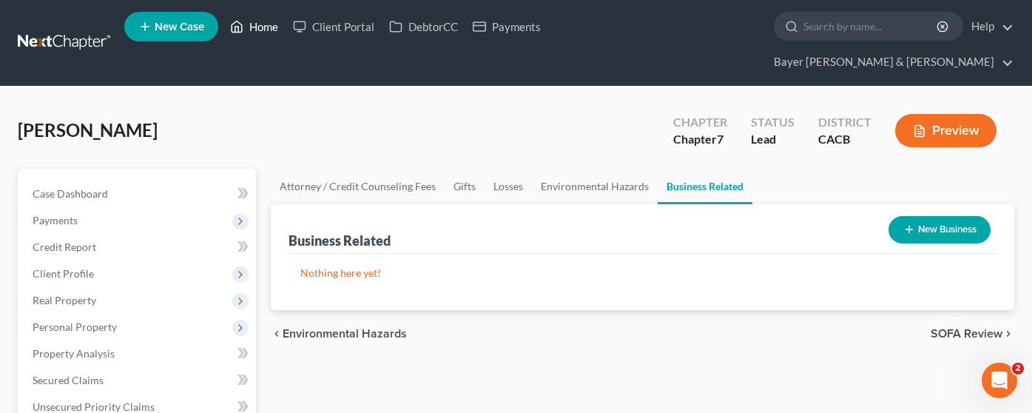
click at [249, 30] on link "Home" at bounding box center [254, 26] width 63 height 27
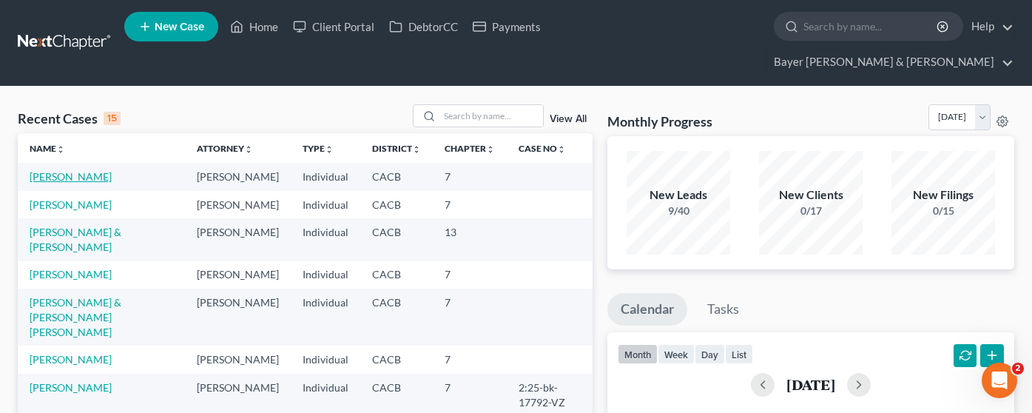
click at [50, 170] on link "[PERSON_NAME]" at bounding box center [71, 176] width 82 height 13
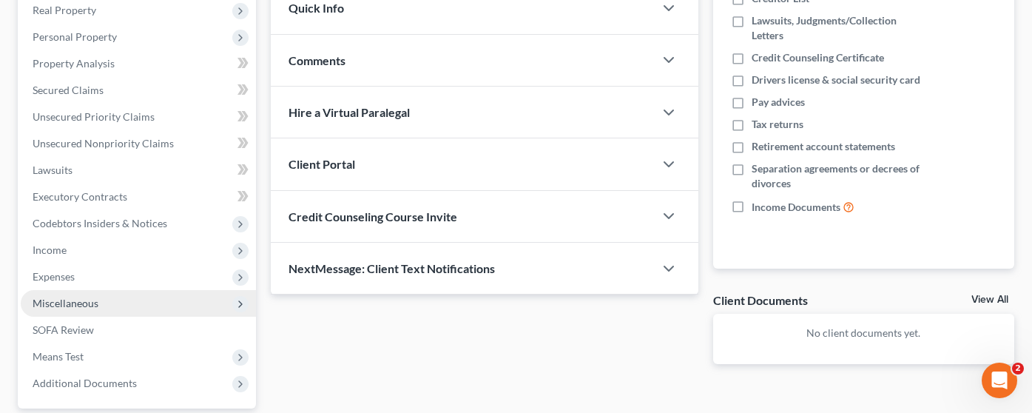
scroll to position [296, 0]
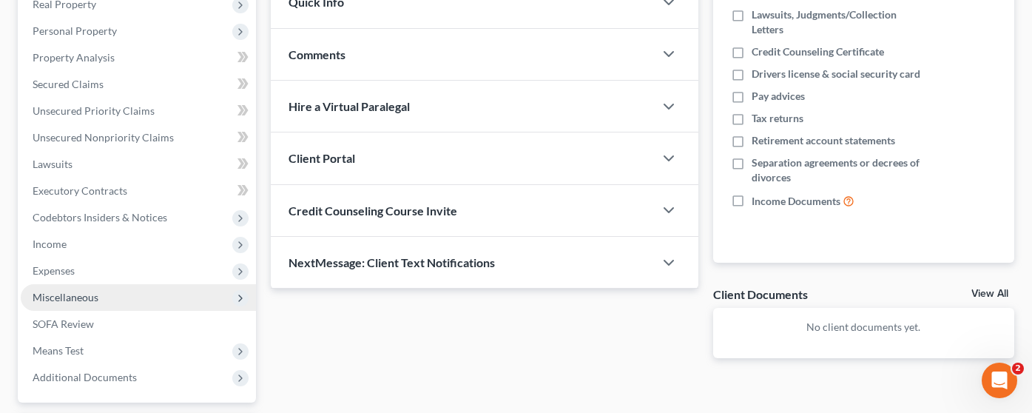
click at [107, 284] on span "Miscellaneous" at bounding box center [138, 297] width 235 height 27
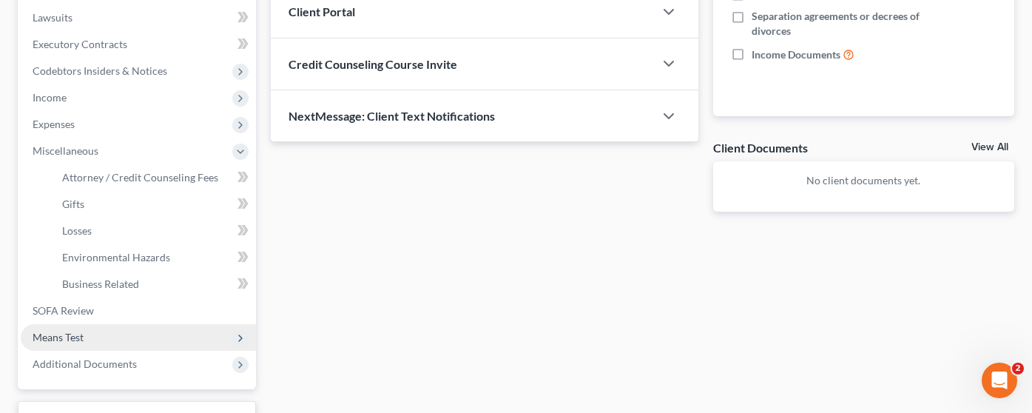
scroll to position [444, 0]
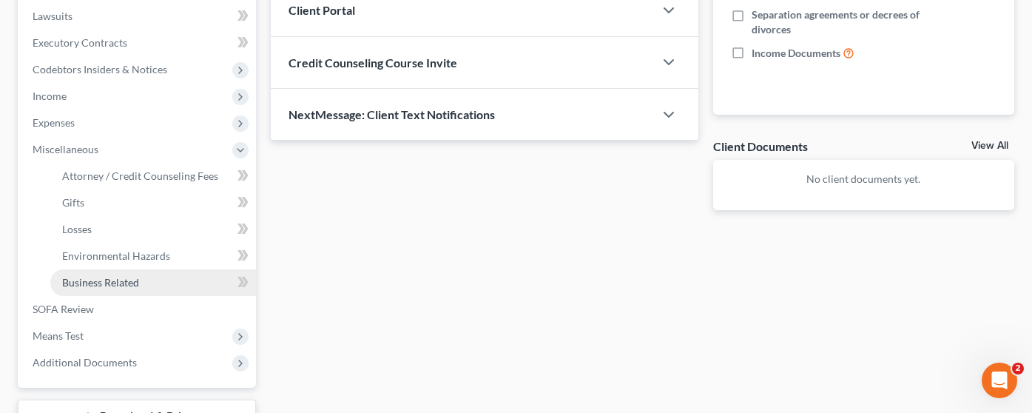
click at [124, 276] on span "Business Related" at bounding box center [100, 282] width 77 height 13
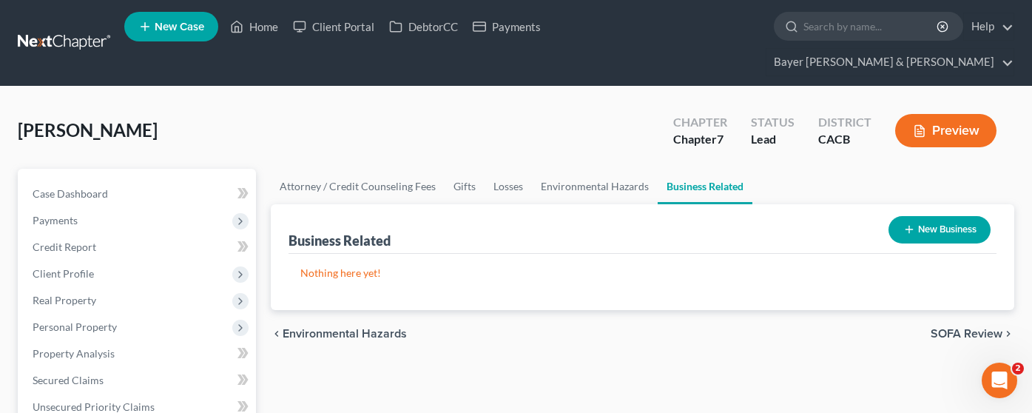
click at [939, 216] on button "New Business" at bounding box center [940, 229] width 102 height 27
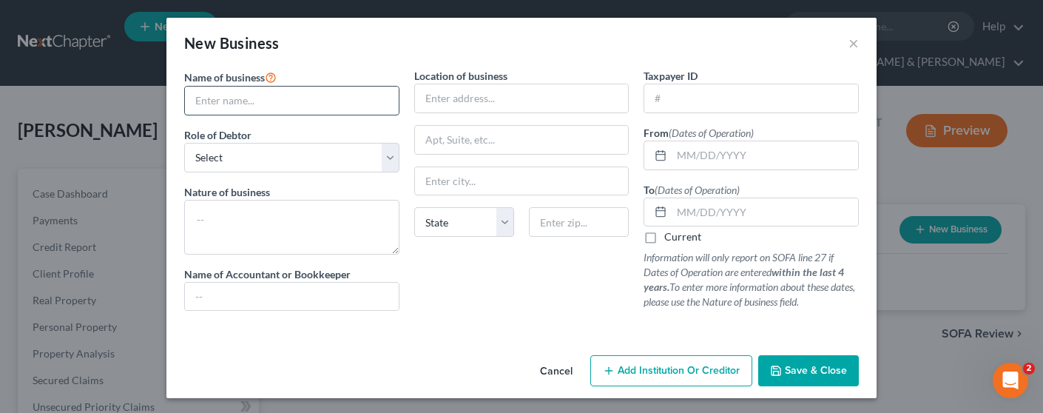
click at [294, 91] on input "text" at bounding box center [292, 101] width 214 height 28
type input "JJJ Solutions, LLC"
click at [323, 162] on select "Select A member of a limited liability company (LLC) or limited liability partn…" at bounding box center [291, 158] width 215 height 30
select select "member"
click at [184, 143] on select "Select A member of a limited liability company (LLC) or limited liability partn…" at bounding box center [291, 158] width 215 height 30
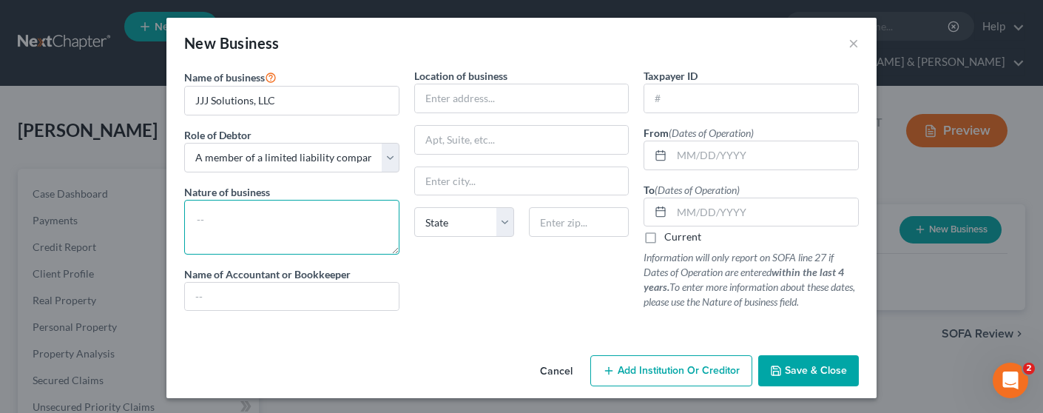
click at [274, 213] on textarea at bounding box center [291, 227] width 215 height 55
type textarea "Contractor for USFS & Calfire (1st year)"
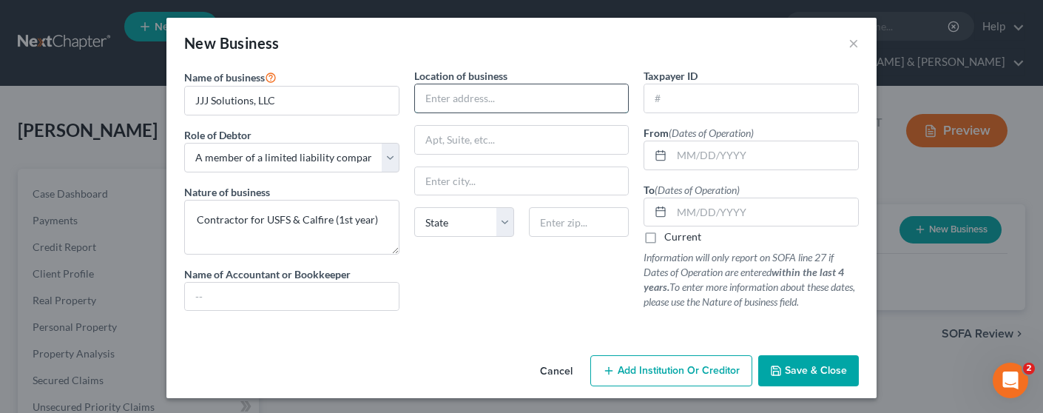
click at [447, 92] on input "text" at bounding box center [522, 98] width 214 height 28
type input "."
click at [689, 106] on input "text" at bounding box center [751, 98] width 214 height 28
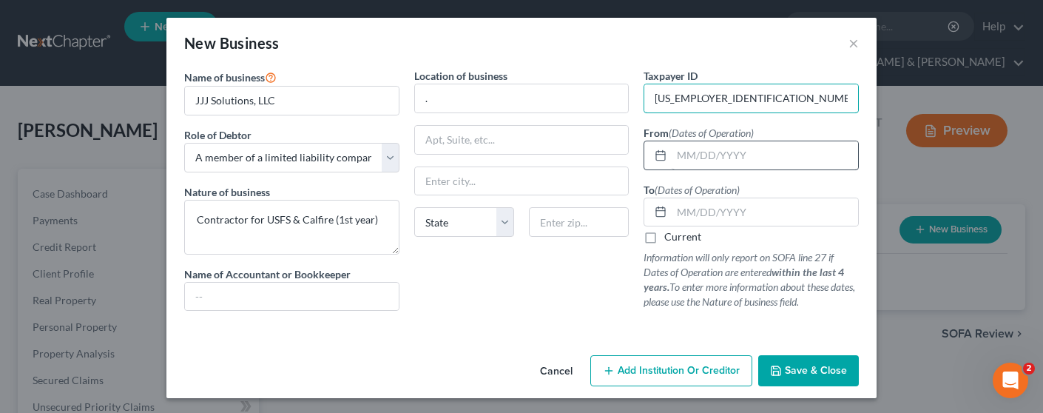
type input "[US_EMPLOYER_IDENTIFICATION_NUMBER]"
drag, startPoint x: 707, startPoint y: 147, endPoint x: 713, endPoint y: 178, distance: 30.9
click at [707, 147] on input "text" at bounding box center [765, 155] width 186 height 28
type input "[DATE]"
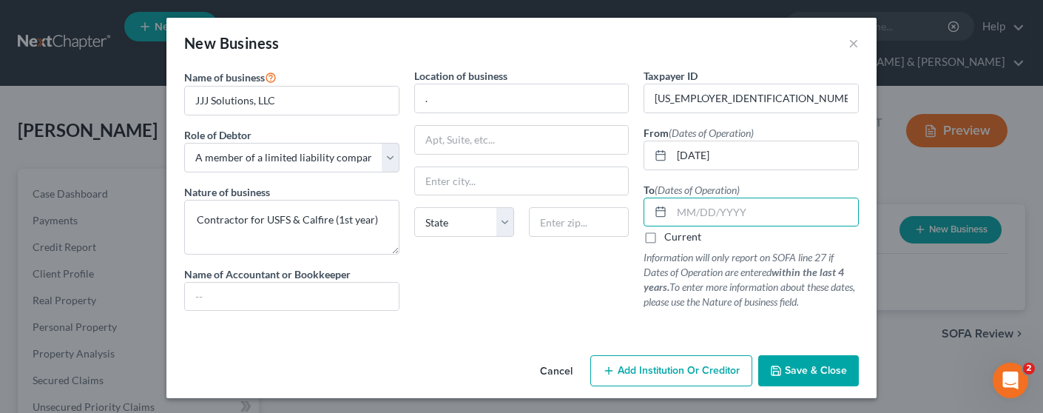
click at [664, 240] on label "Current" at bounding box center [682, 236] width 37 height 15
click at [670, 239] on input "Current" at bounding box center [675, 234] width 10 height 10
checkbox input "true"
click at [795, 383] on button "Save & Close" at bounding box center [808, 370] width 101 height 31
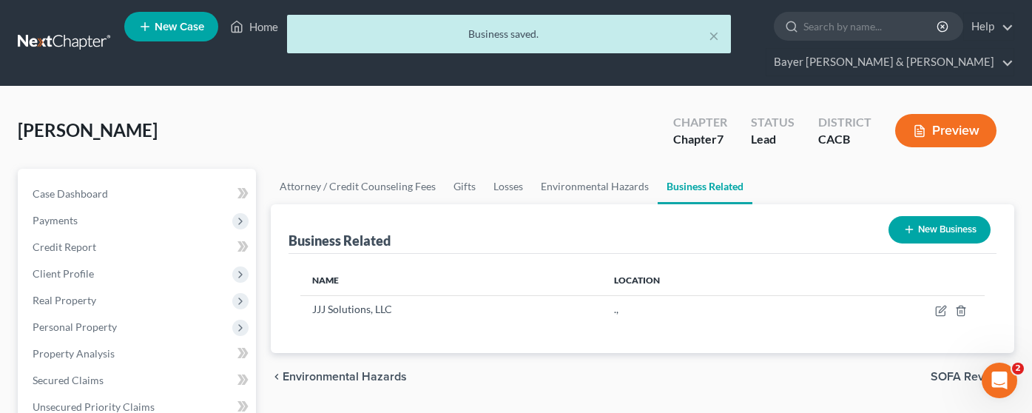
click at [927, 114] on button "Preview" at bounding box center [945, 130] width 101 height 33
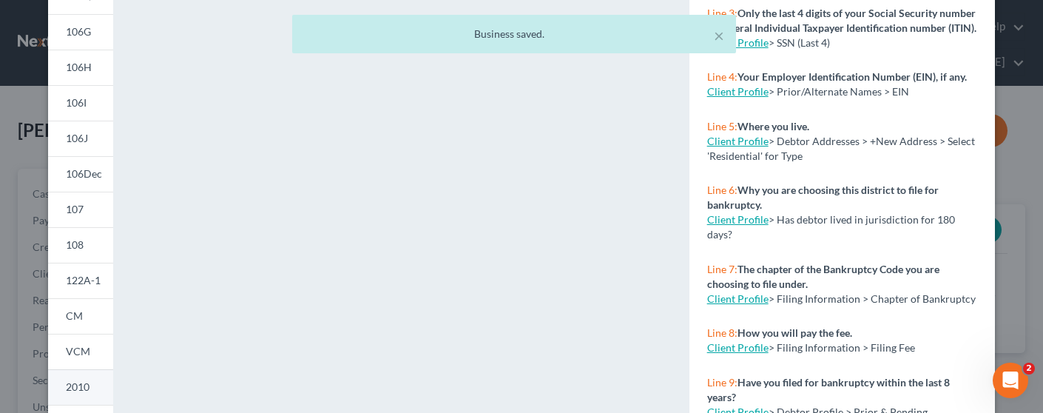
scroll to position [370, 0]
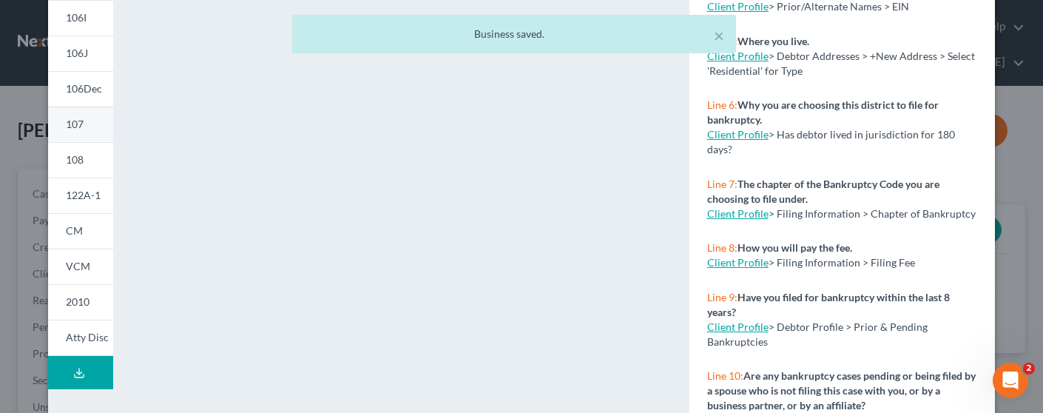
click at [90, 127] on link "107" at bounding box center [80, 125] width 65 height 36
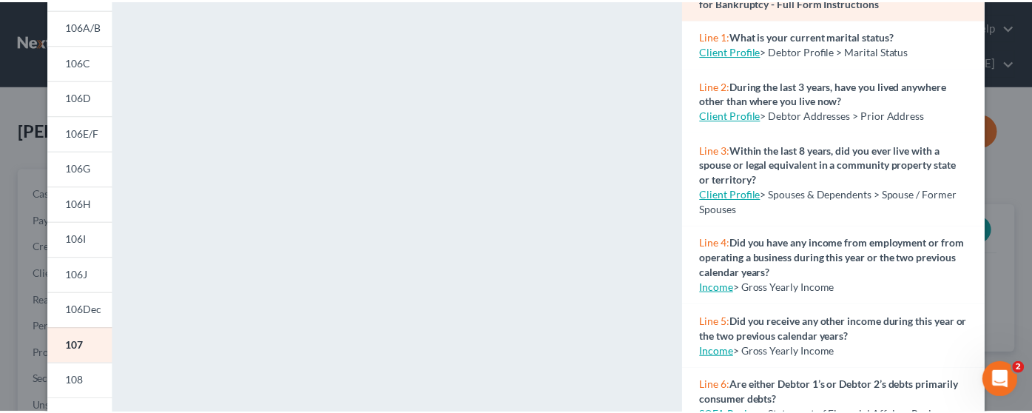
scroll to position [0, 0]
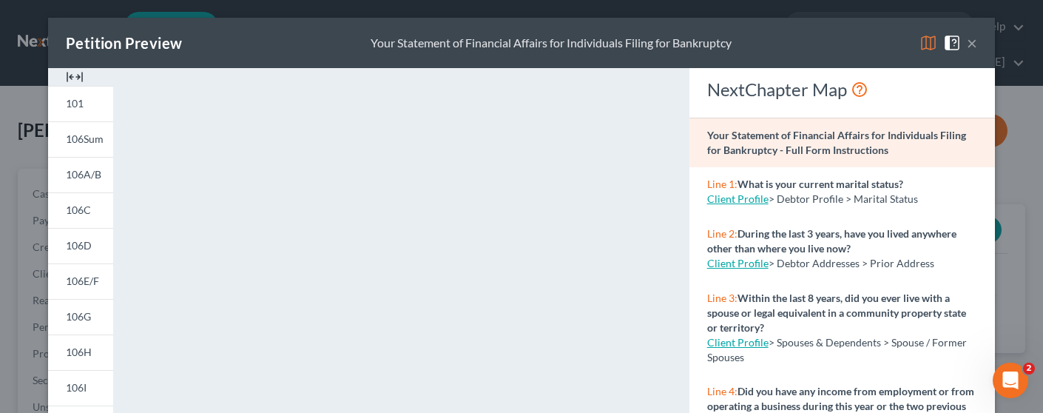
click at [973, 42] on div "Petition Preview Your Statement of Financial Affairs for Individuals Filing for…" at bounding box center [521, 43] width 947 height 50
click at [970, 43] on button "×" at bounding box center [972, 43] width 10 height 18
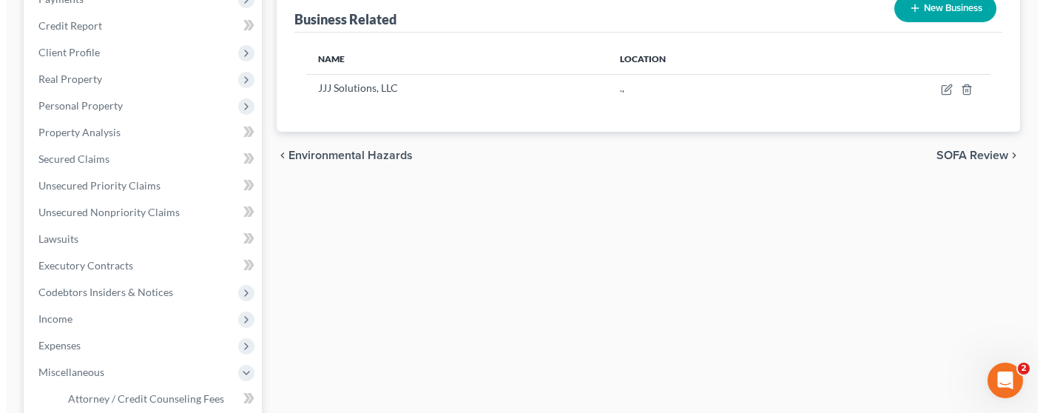
scroll to position [90, 0]
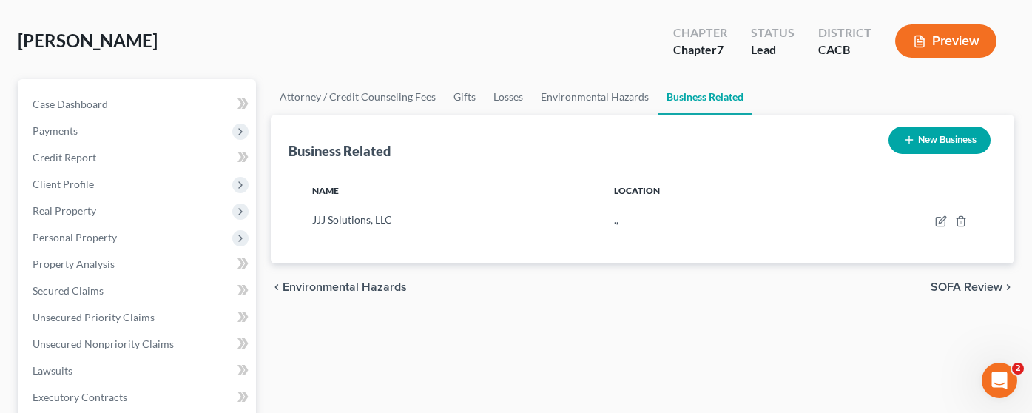
click at [936, 24] on button "Preview" at bounding box center [945, 40] width 101 height 33
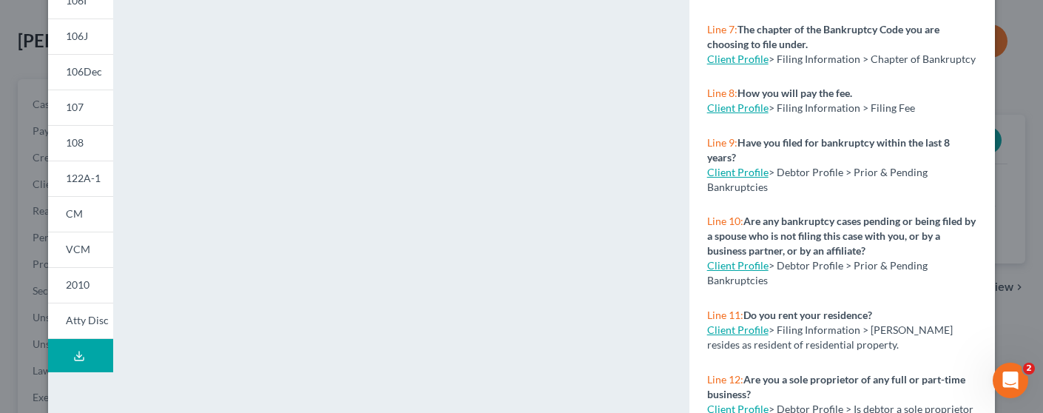
scroll to position [422, 0]
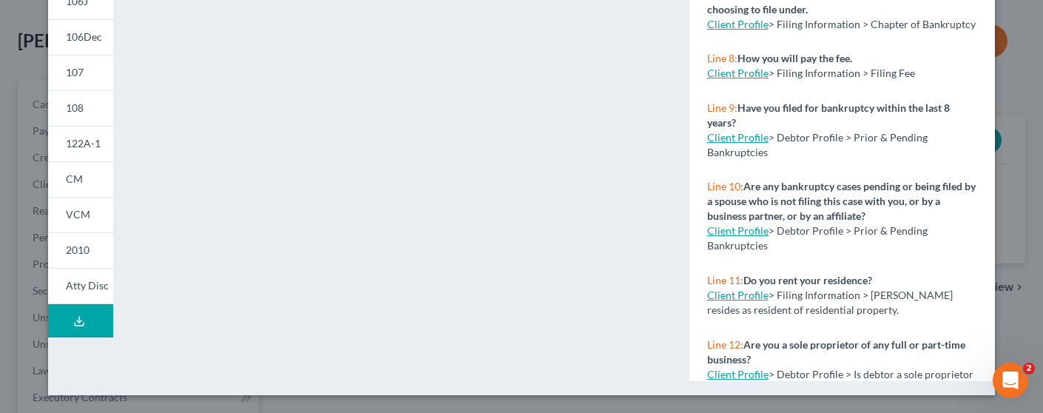
drag, startPoint x: 70, startPoint y: 326, endPoint x: 74, endPoint y: 316, distance: 11.0
click at [73, 323] on icon at bounding box center [79, 321] width 12 height 12
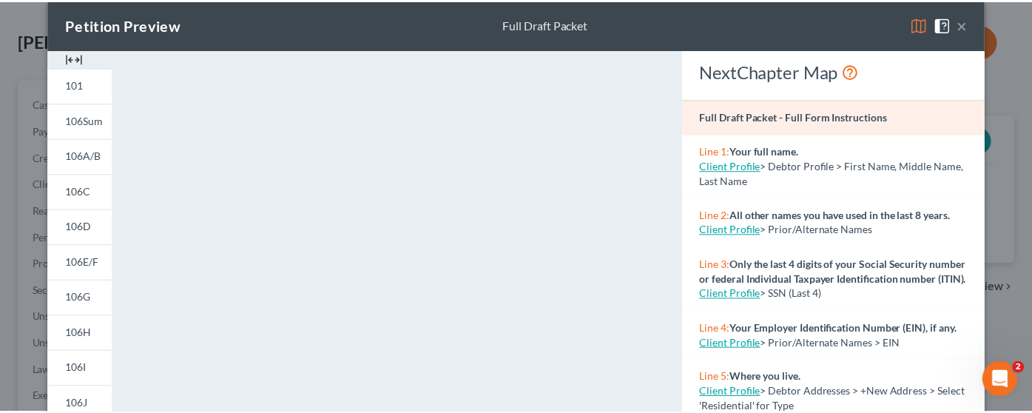
scroll to position [0, 0]
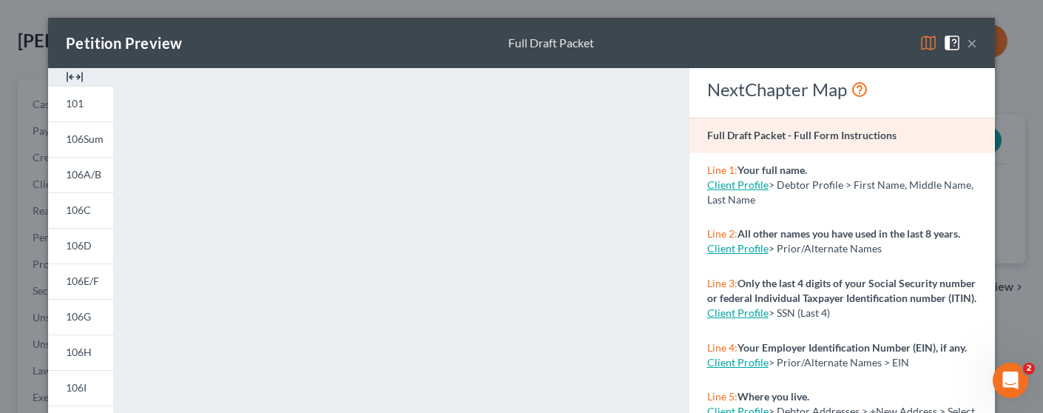
click at [968, 41] on button "×" at bounding box center [972, 43] width 10 height 18
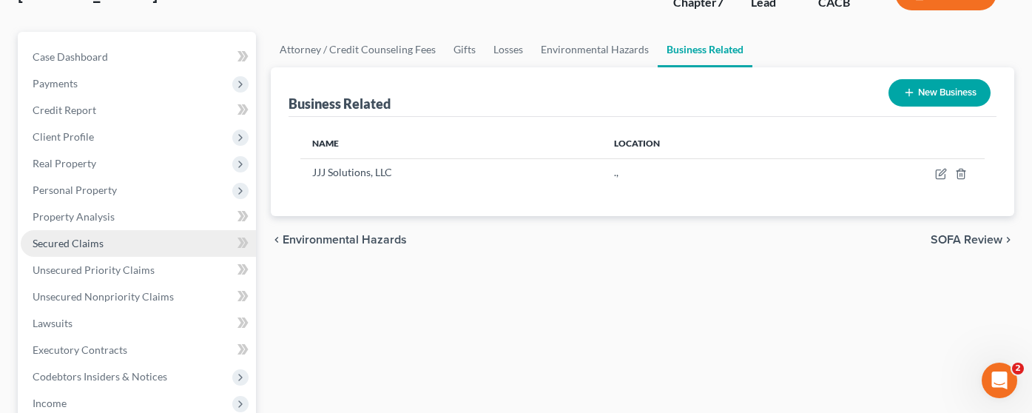
scroll to position [164, 0]
